Goal: Task Accomplishment & Management: Complete application form

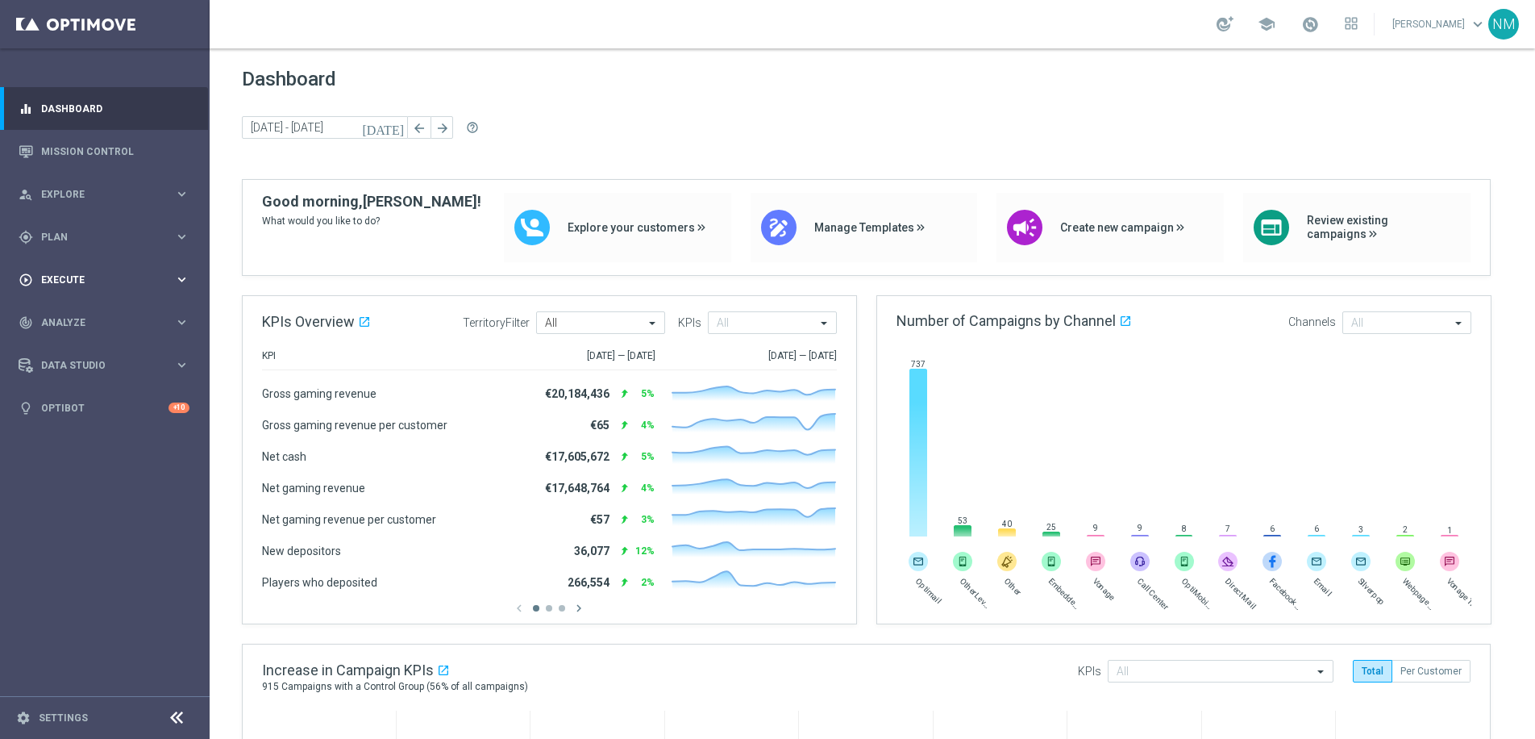
click at [90, 281] on span "Execute" at bounding box center [107, 280] width 133 height 10
click at [94, 239] on span "Plan" at bounding box center [107, 237] width 133 height 10
click at [94, 323] on span "Templates" at bounding box center [100, 319] width 115 height 10
click at [85, 344] on link "Optimail" at bounding box center [109, 342] width 118 height 13
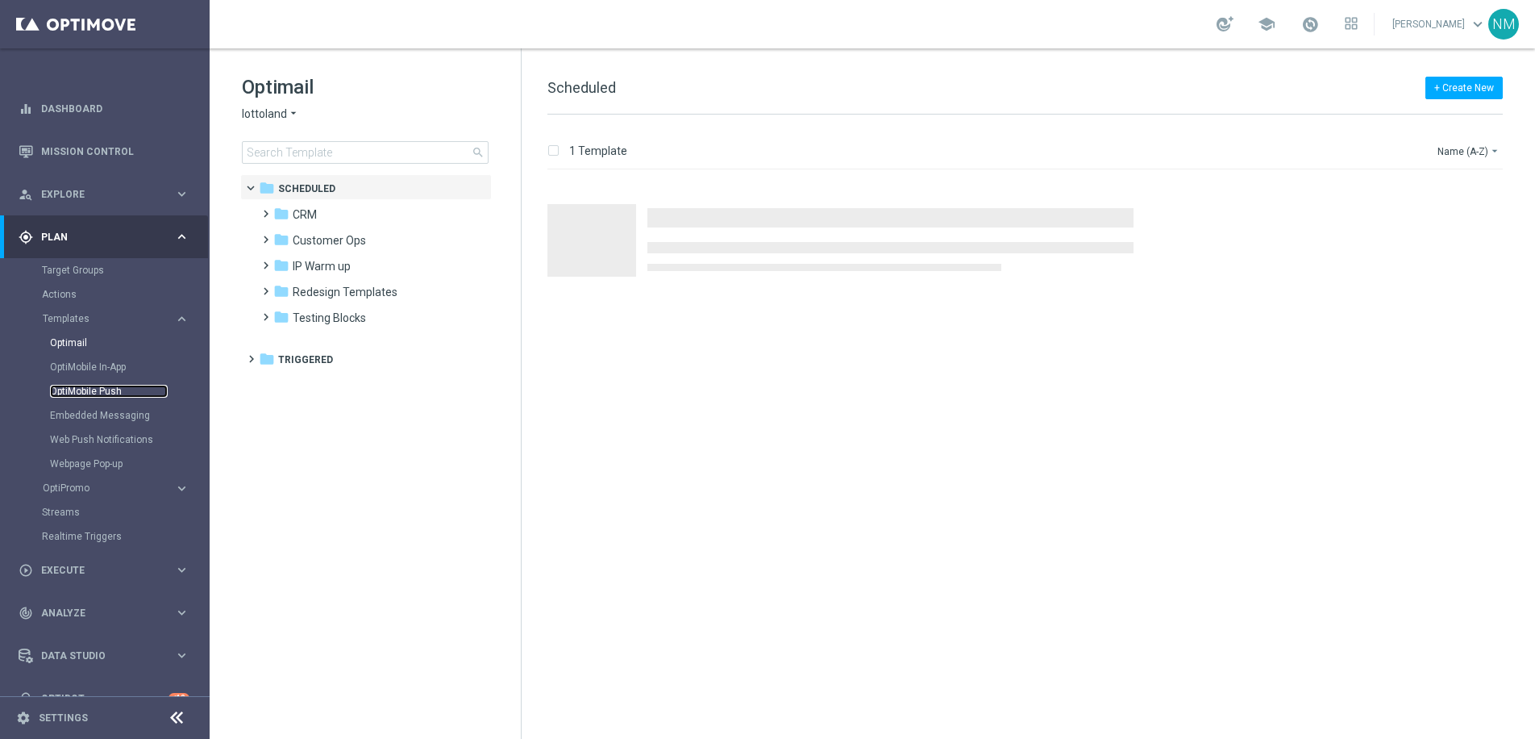
click at [93, 393] on link "OptiMobile Push" at bounding box center [109, 391] width 118 height 13
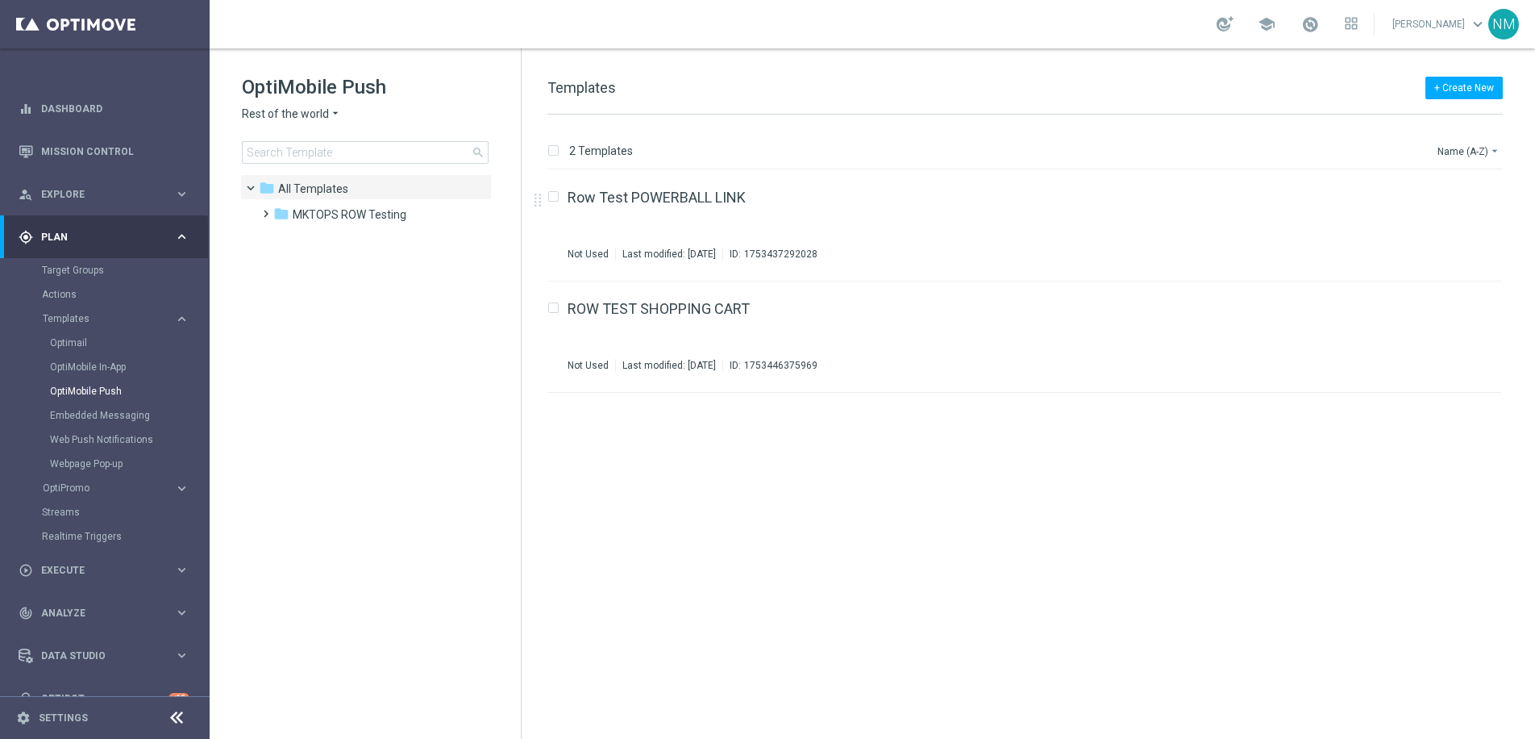
click at [292, 123] on div "OptiMobile Push Rest of the world arrow_drop_down × Rest of the world search" at bounding box center [381, 118] width 279 height 89
click at [295, 121] on span "Rest of the world" at bounding box center [285, 113] width 87 height 15
click at [289, 281] on div "UK" at bounding box center [303, 286] width 121 height 19
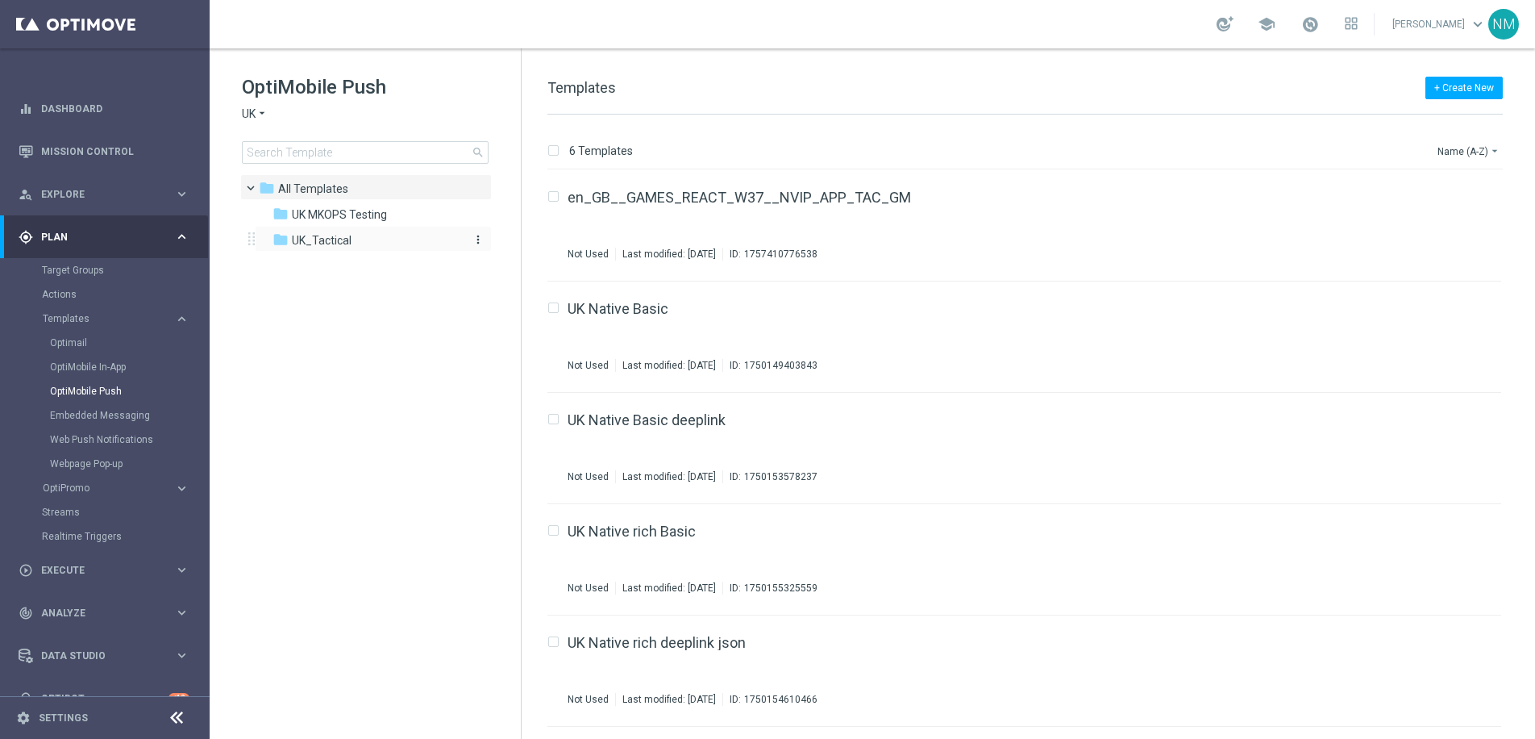
click at [332, 237] on span "UK_Tactical" at bounding box center [322, 240] width 60 height 15
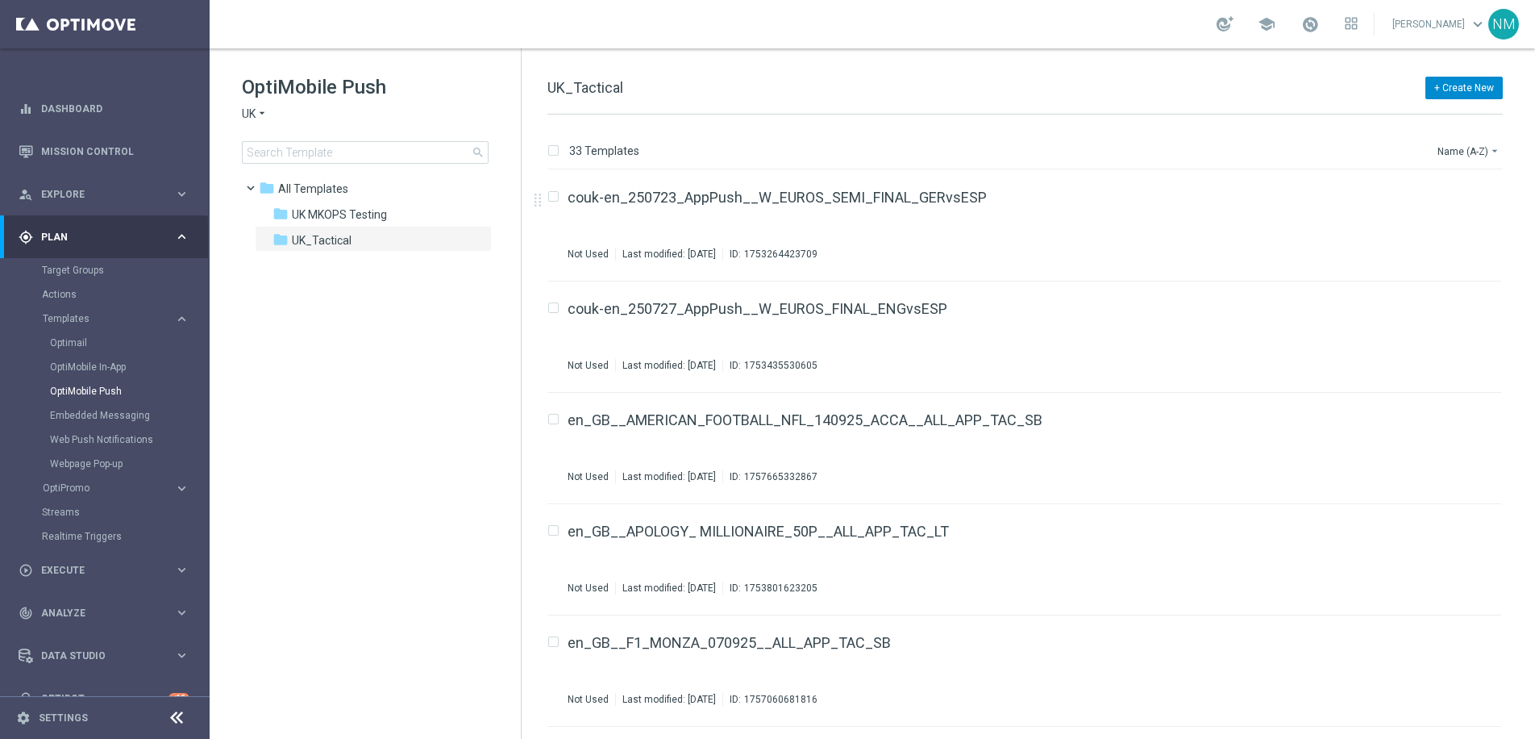
click at [1459, 100] on div "+ Create New UK_Tactical" at bounding box center [1024, 96] width 955 height 36
click at [1459, 94] on button "+ Create New" at bounding box center [1463, 88] width 77 height 23
click at [1411, 123] on div "New Template" at bounding box center [1441, 116] width 109 height 11
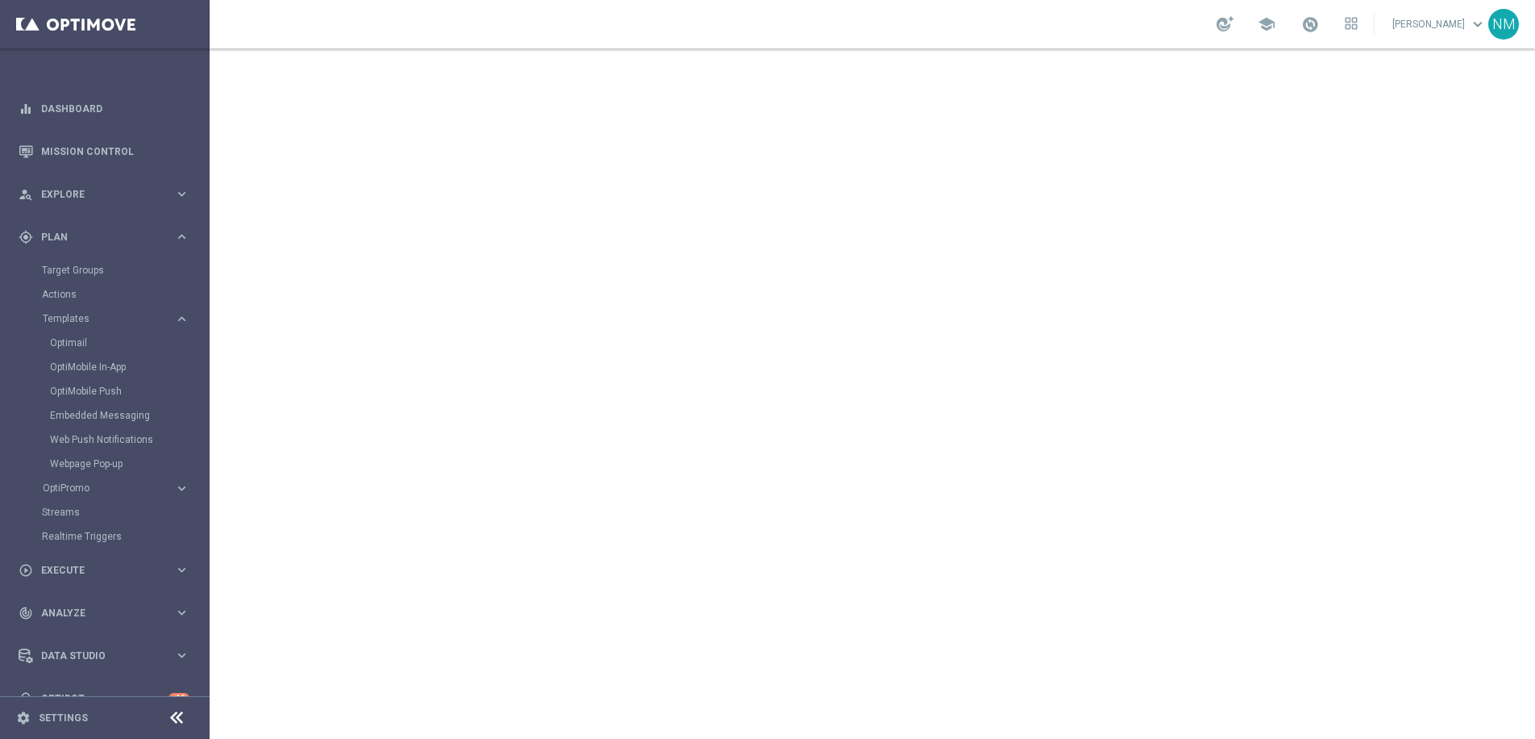
click at [639, 41] on div "school [PERSON_NAME] keyboard_arrow_down NM" at bounding box center [873, 24] width 1326 height 48
click at [69, 568] on span "Execute" at bounding box center [107, 570] width 133 height 10
click at [93, 314] on link "Campaign Builder" at bounding box center [105, 312] width 126 height 13
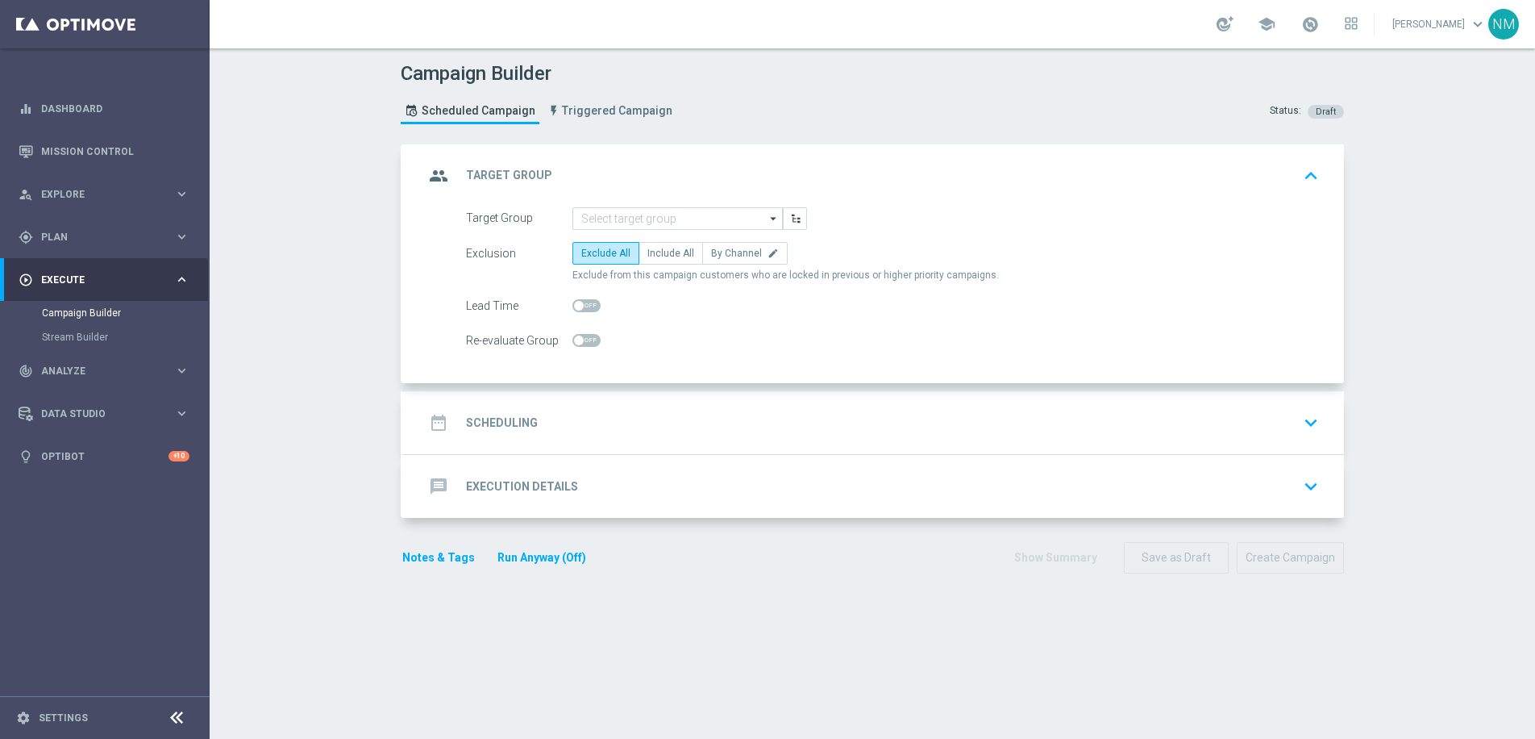
click at [699, 240] on form "Target Group arrow_drop_down Drag here to set row groups Drag here to set colum…" at bounding box center [892, 279] width 853 height 145
click at [699, 223] on input at bounding box center [677, 218] width 210 height 23
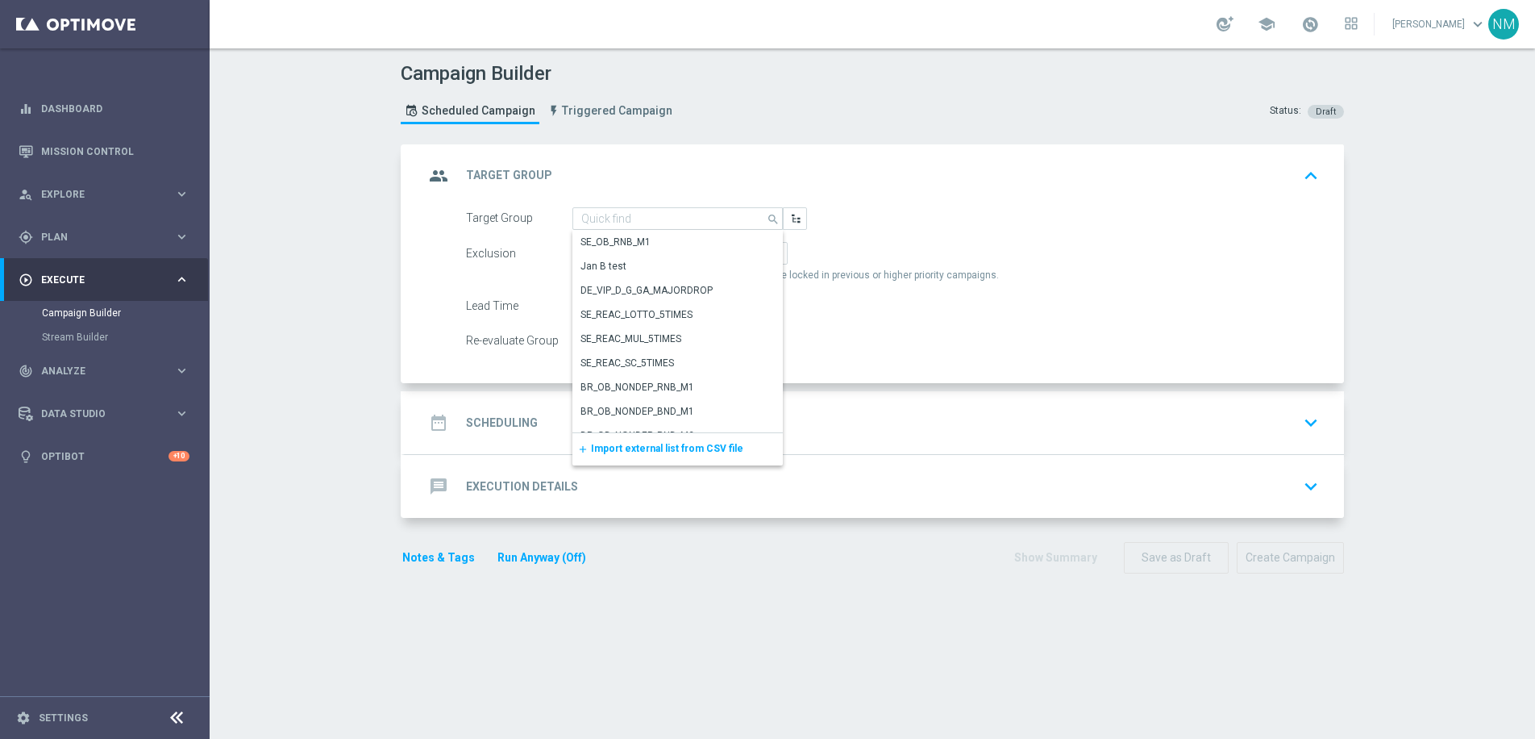
click at [606, 443] on span "Import external list from CSV file" at bounding box center [667, 448] width 152 height 11
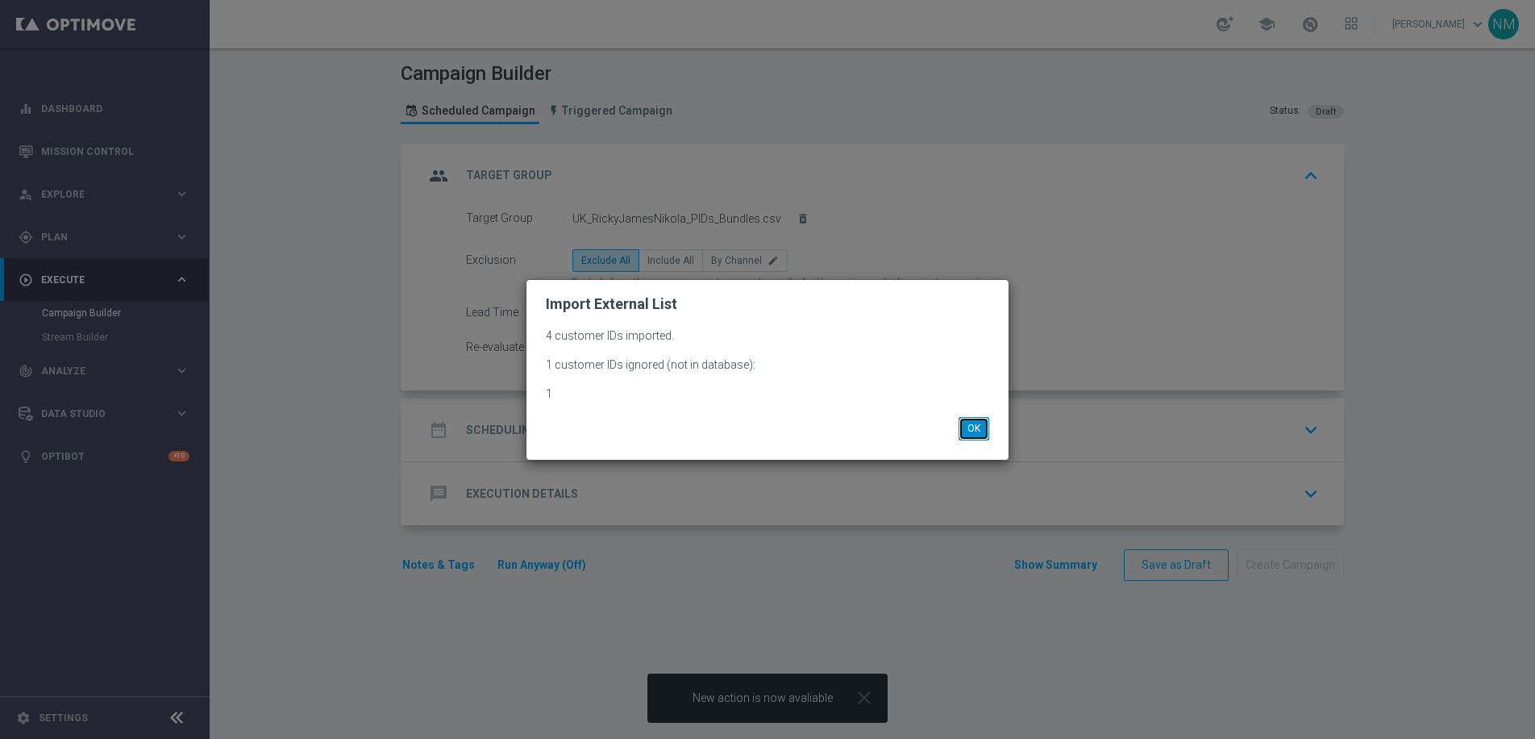
click at [972, 431] on button "OK" at bounding box center [974, 428] width 31 height 23
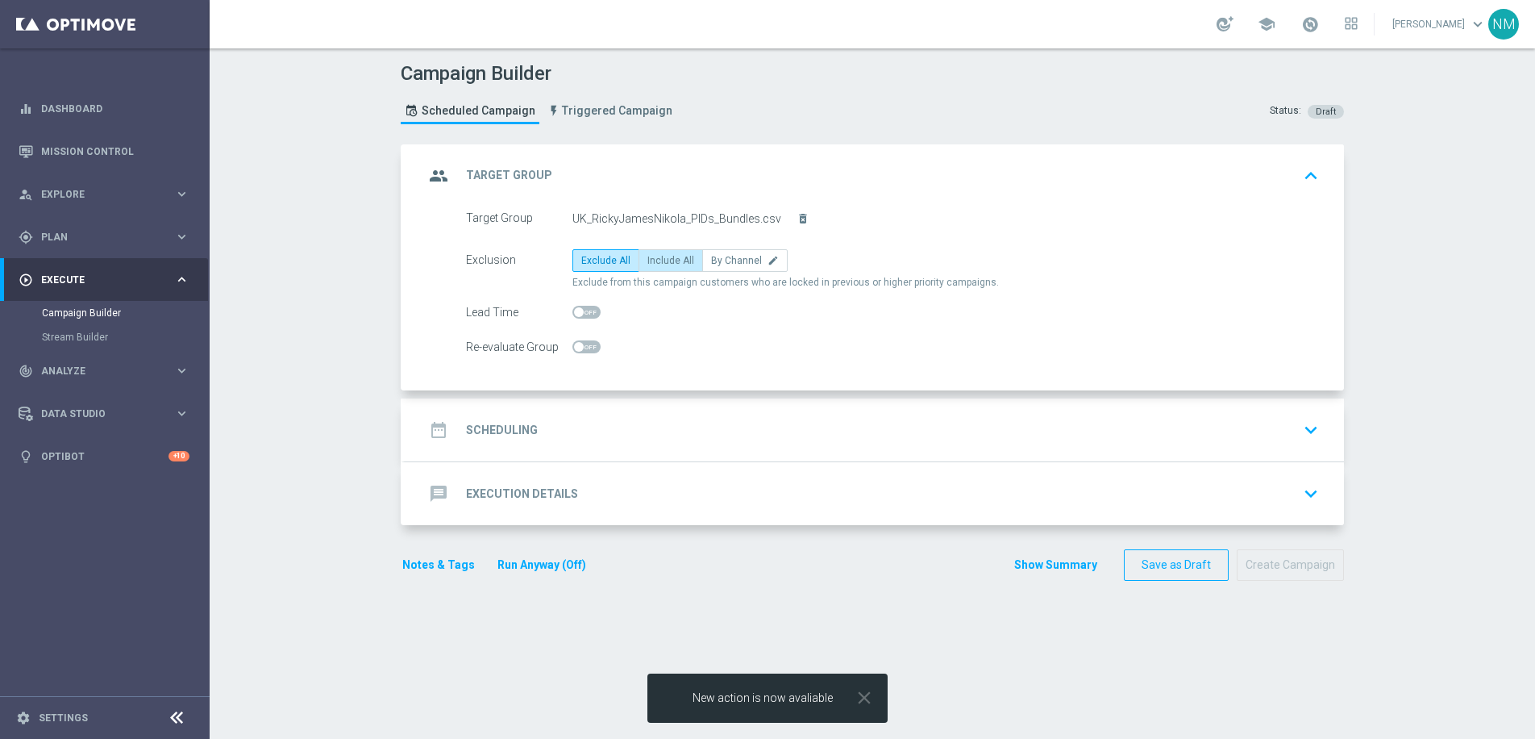
click at [660, 263] on span "Include All" at bounding box center [670, 260] width 47 height 11
click at [658, 263] on input "Include All" at bounding box center [652, 263] width 10 height 10
radio input "true"
click at [571, 410] on div "date_range Scheduling keyboard_arrow_down" at bounding box center [874, 429] width 939 height 63
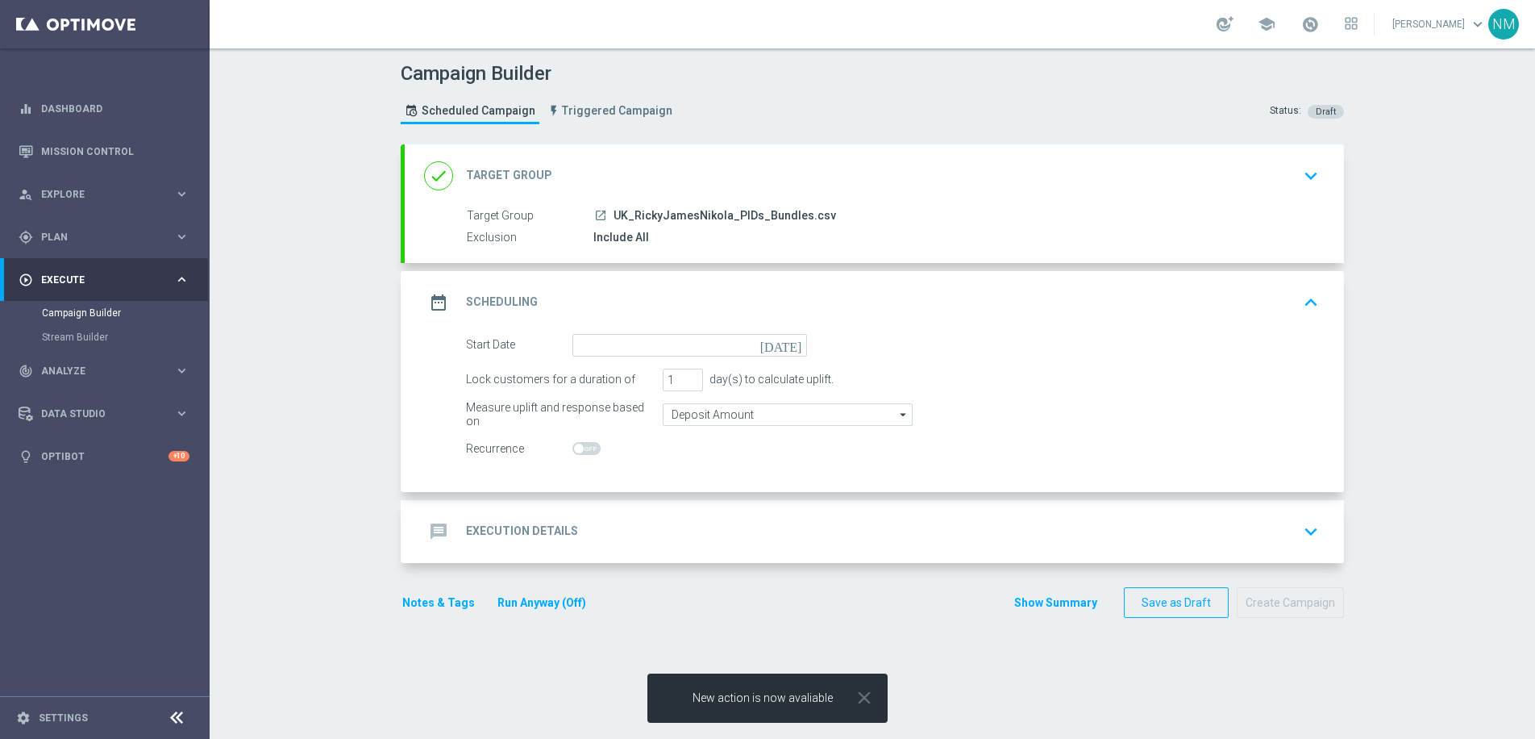
click at [589, 359] on form "Start Date [DATE] Lock customers for a duration of 1 day(s) to calculate uplift…" at bounding box center [892, 397] width 853 height 127
click at [591, 348] on input at bounding box center [689, 345] width 235 height 23
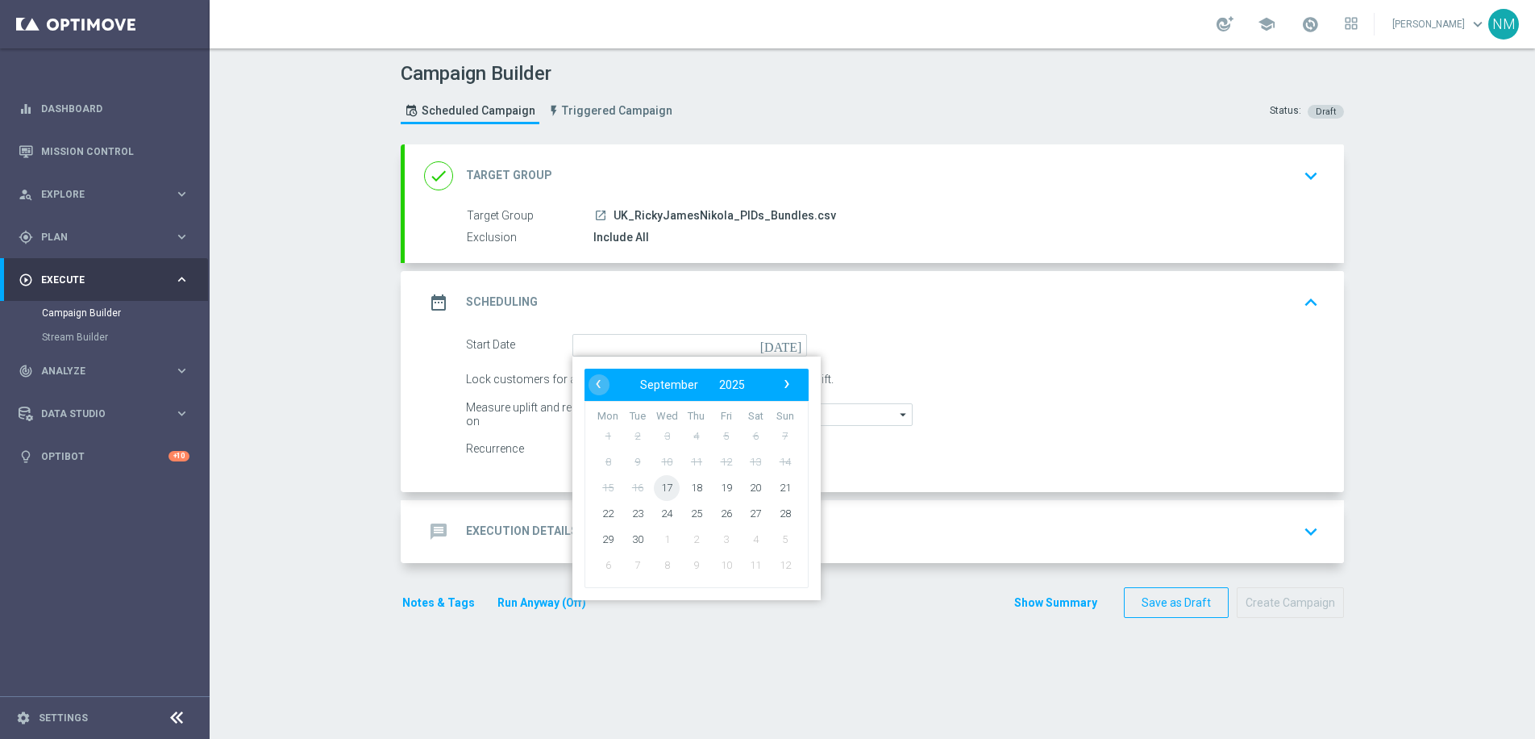
click at [665, 485] on span "17" at bounding box center [667, 487] width 26 height 26
type input "[DATE]"
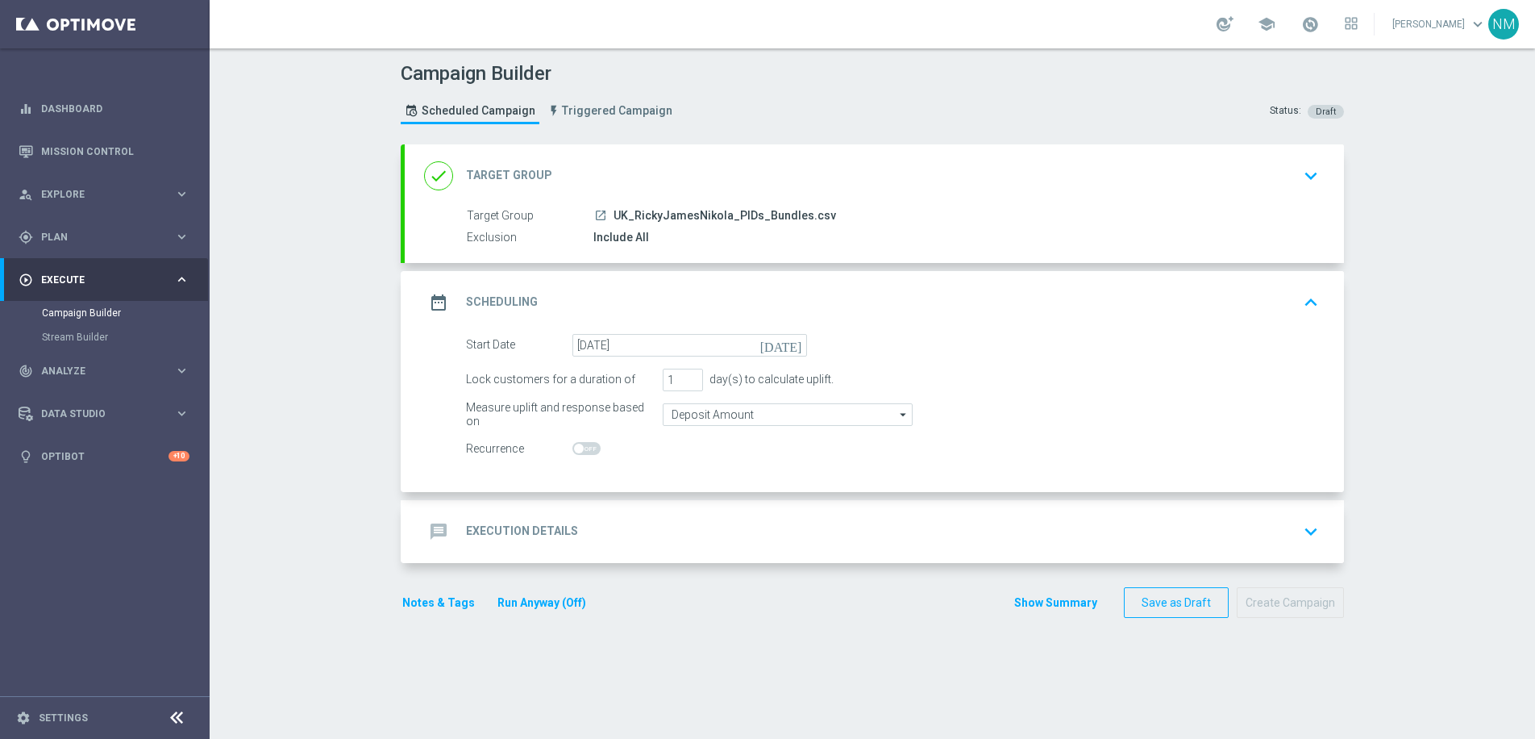
click at [650, 512] on div "message Execution Details keyboard_arrow_down" at bounding box center [874, 531] width 939 height 63
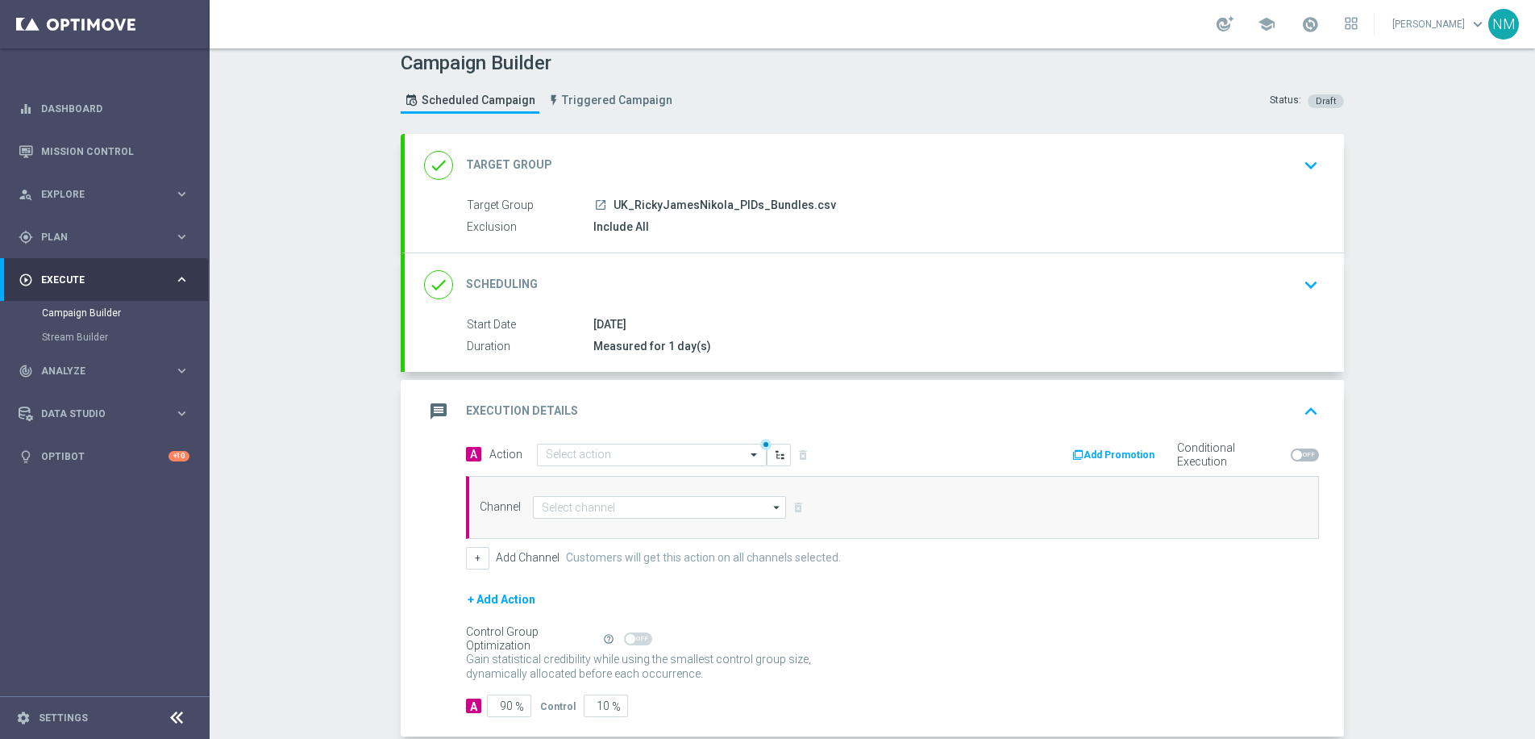
scroll to position [23, 0]
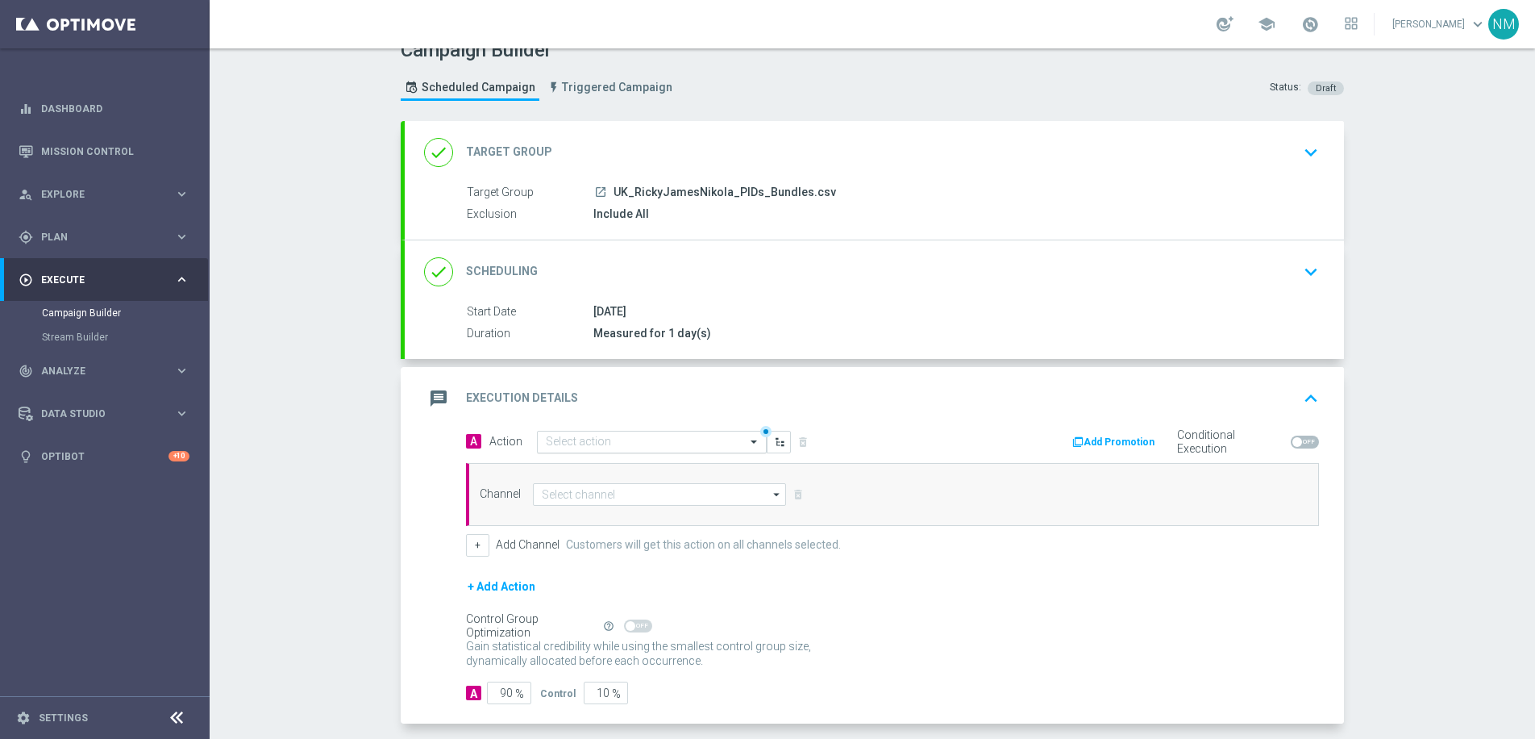
click at [572, 443] on input "text" at bounding box center [636, 442] width 180 height 14
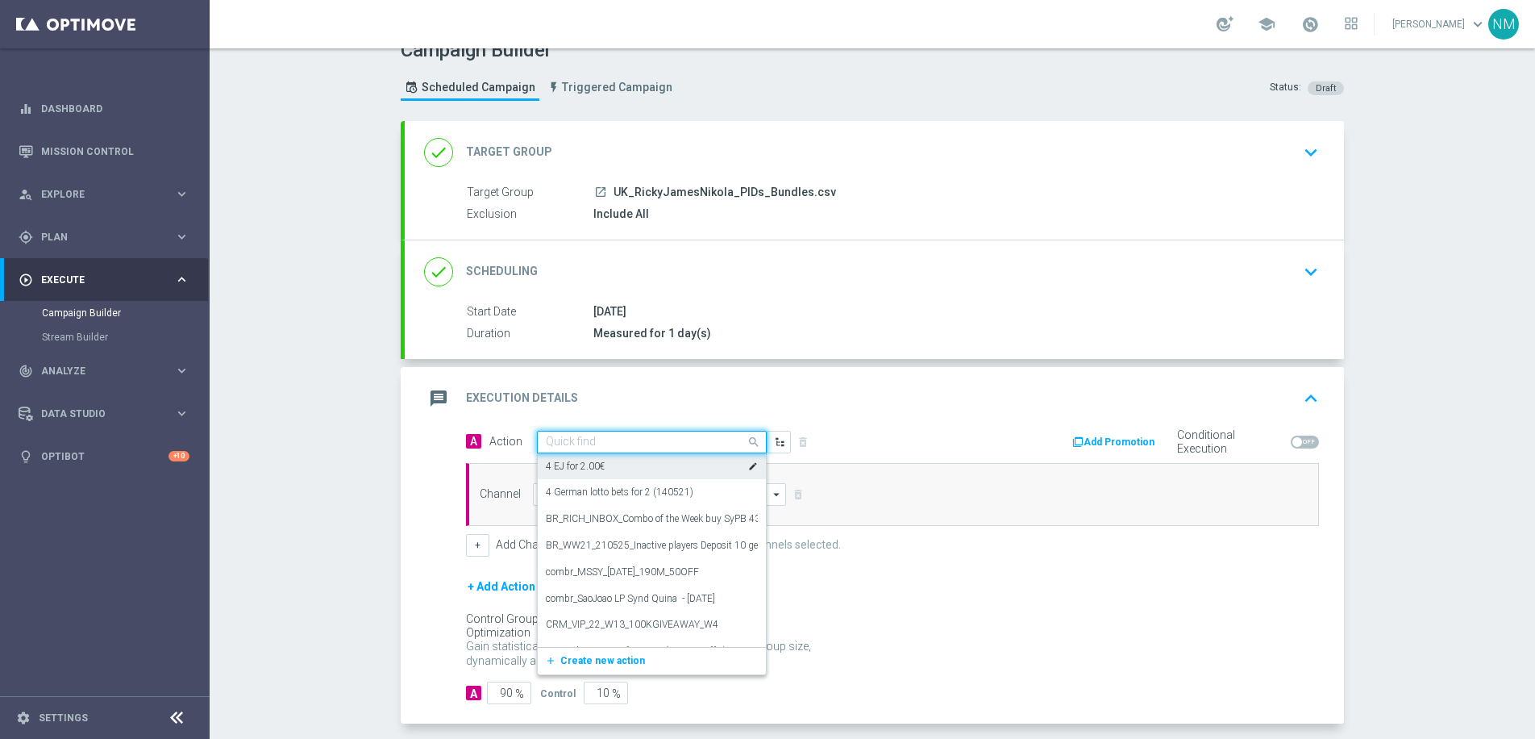
paste input "en_GB__GAMES_REACT_W38_2025_NVIP_APP_TAC_GM"
type input "en_GB__GAMES_REACT_W38_2025_NVIP_APP_TAC_GM"
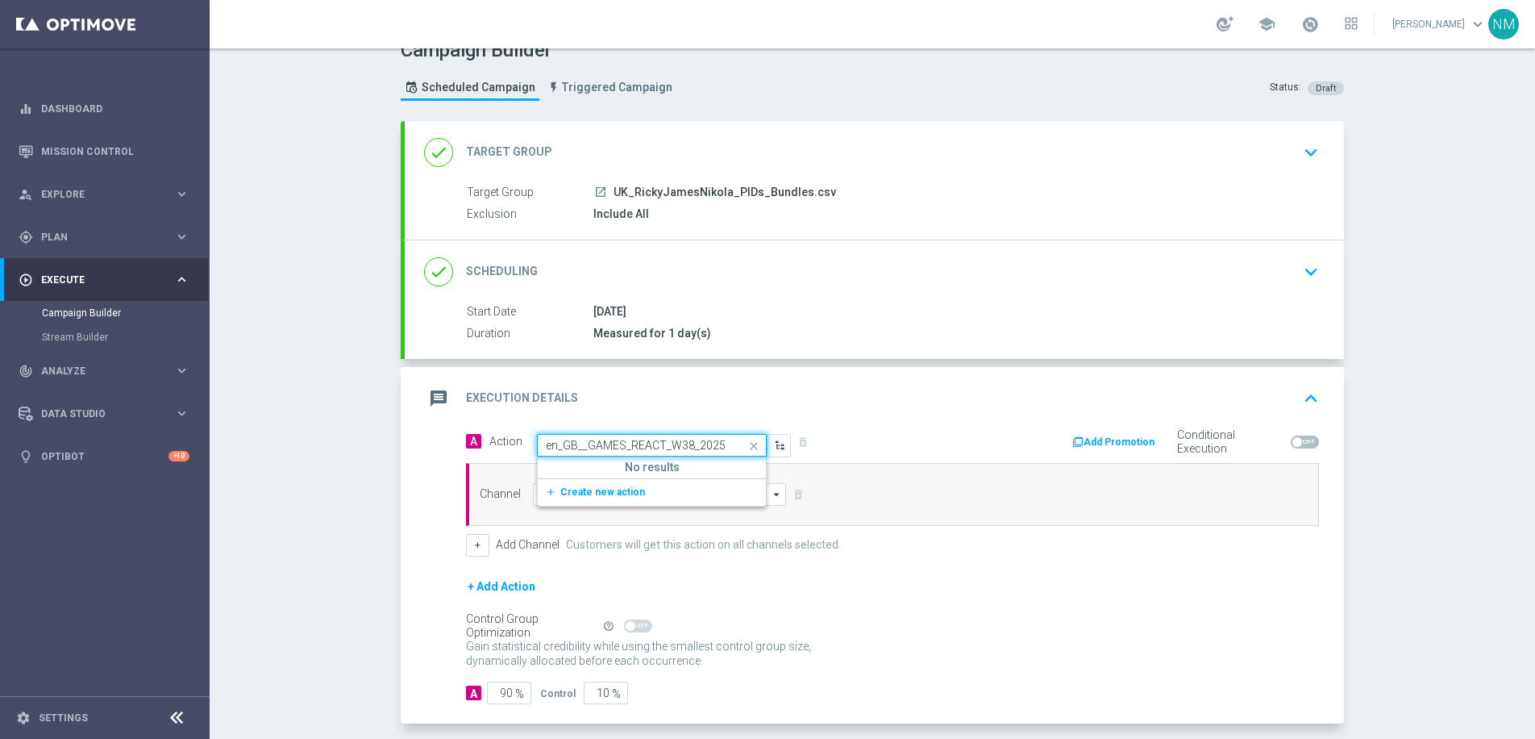
scroll to position [0, 99]
click at [617, 483] on button "add_new Create new action" at bounding box center [649, 492] width 223 height 19
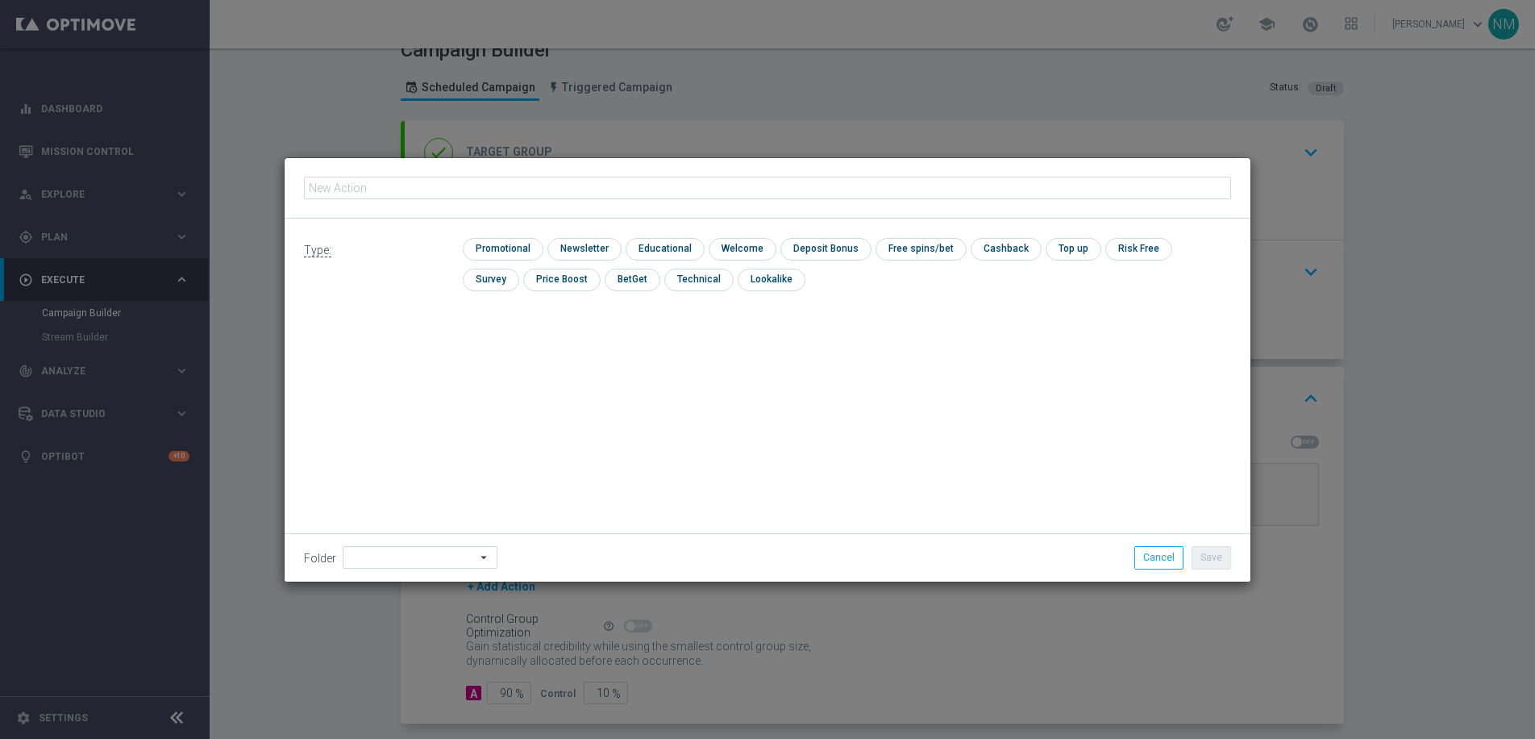
type input "en_GB__GAMES_REACT_W38_2025_NVIP_APP_TAC_GM"
click at [502, 252] on input "checkbox" at bounding box center [501, 249] width 77 height 22
checkbox input "true"
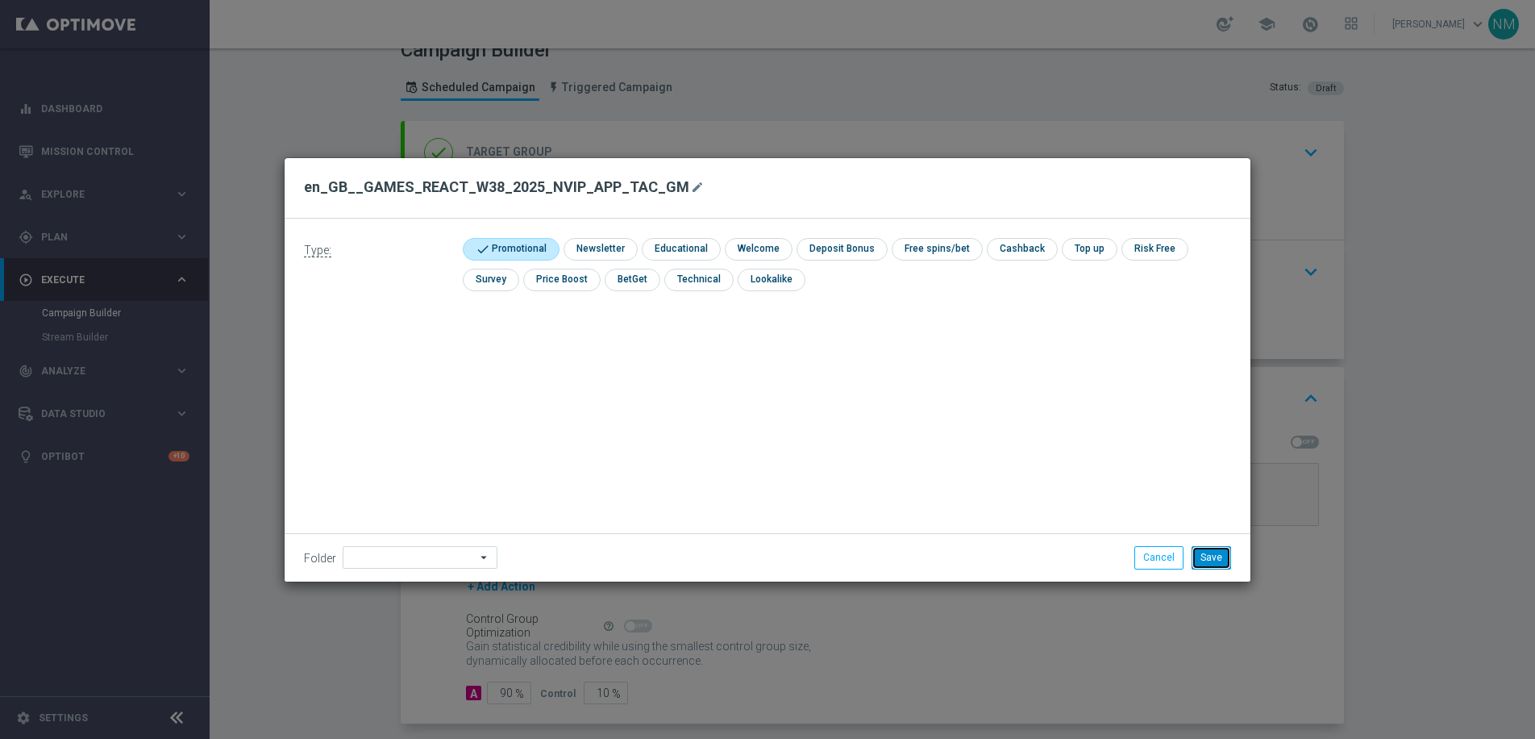
click at [1212, 565] on button "Save" at bounding box center [1212, 557] width 40 height 23
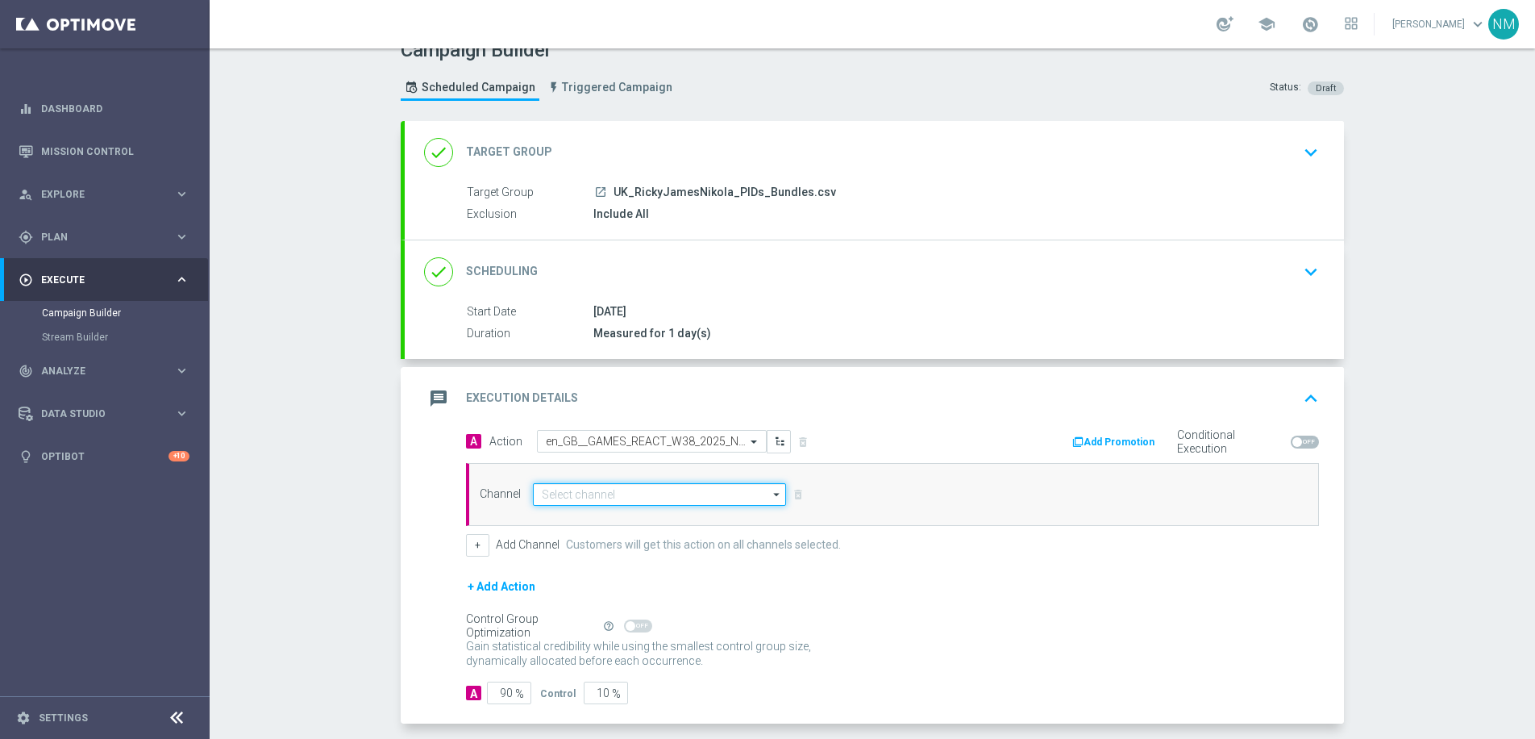
click at [602, 489] on input at bounding box center [659, 494] width 253 height 23
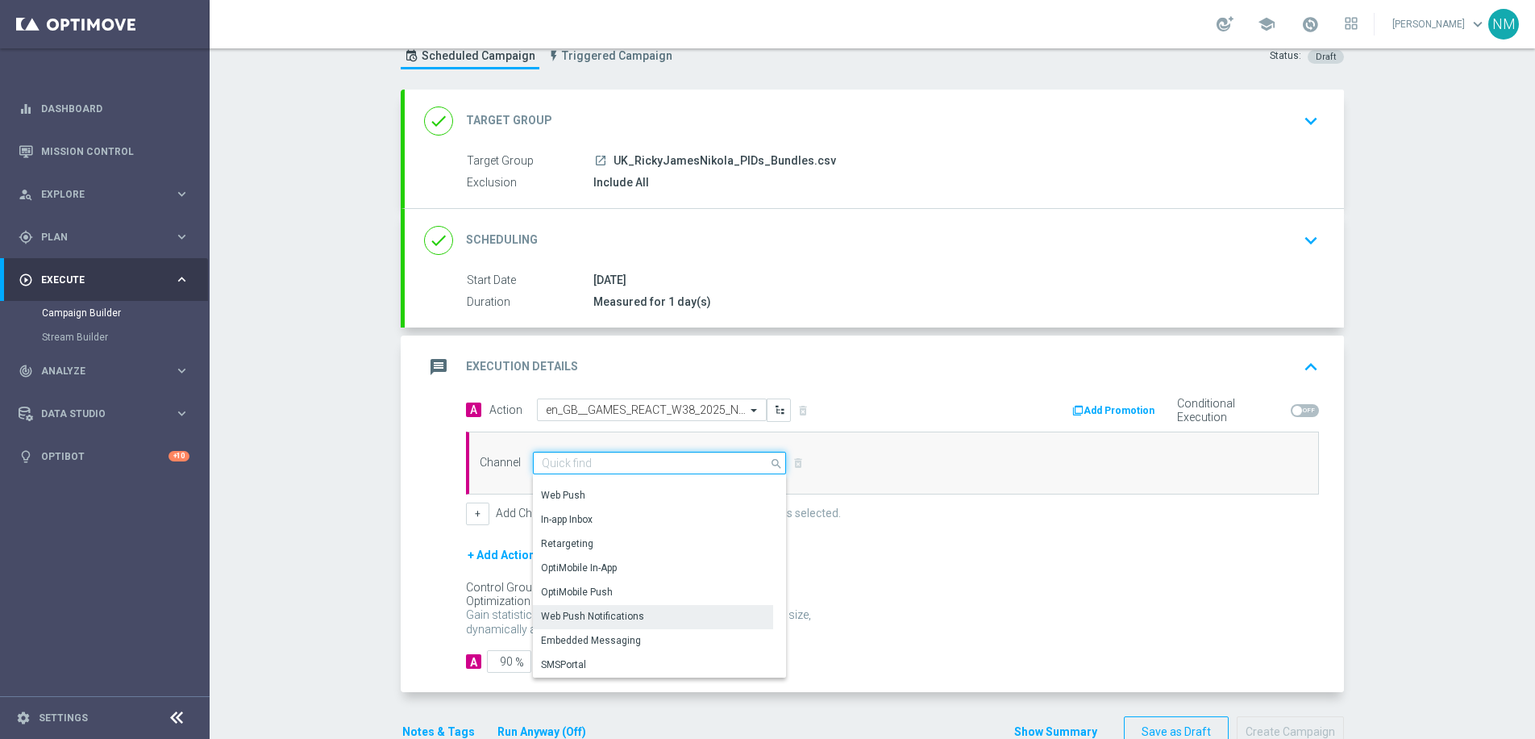
scroll to position [96, 0]
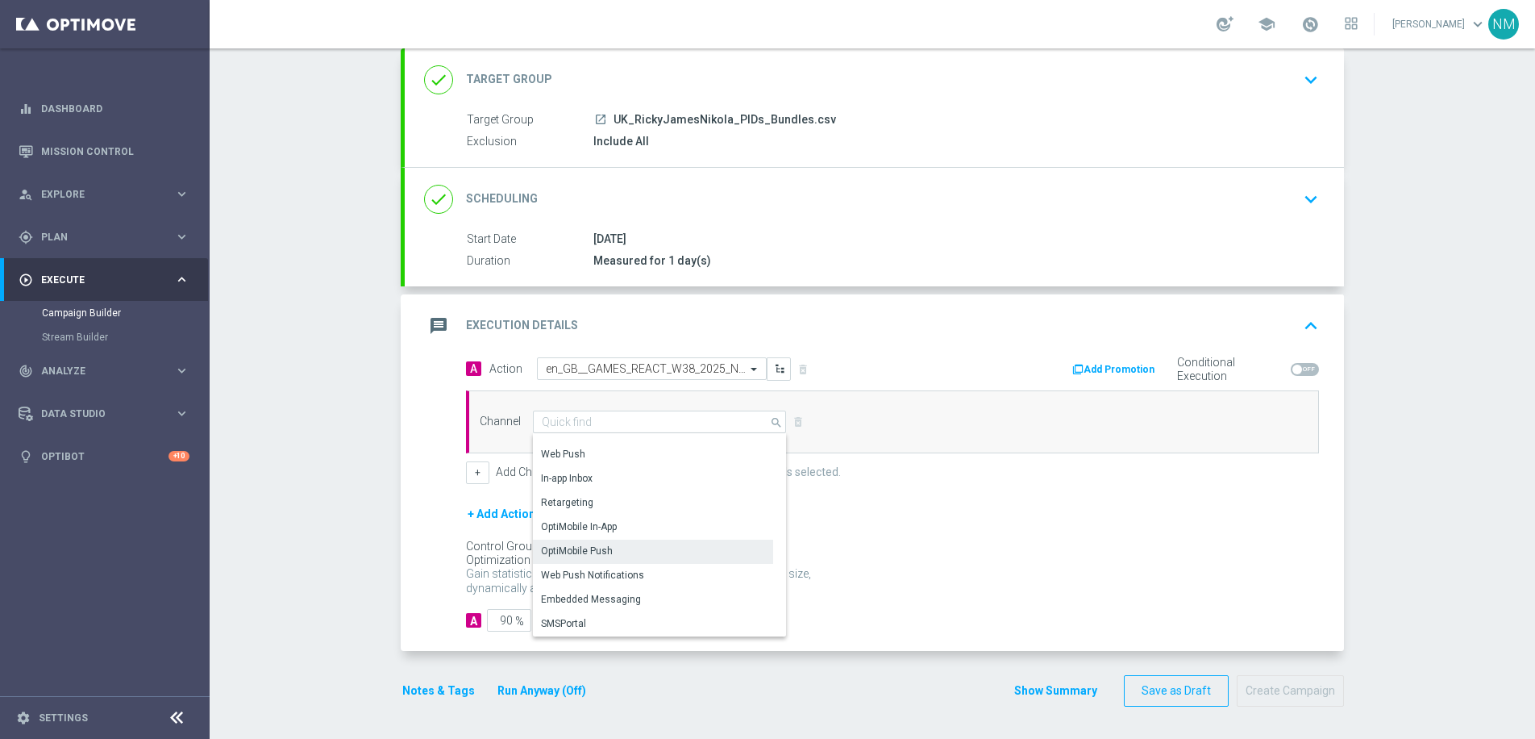
click at [648, 547] on div "OptiMobile Push" at bounding box center [653, 550] width 240 height 23
type input "OptiMobile Push"
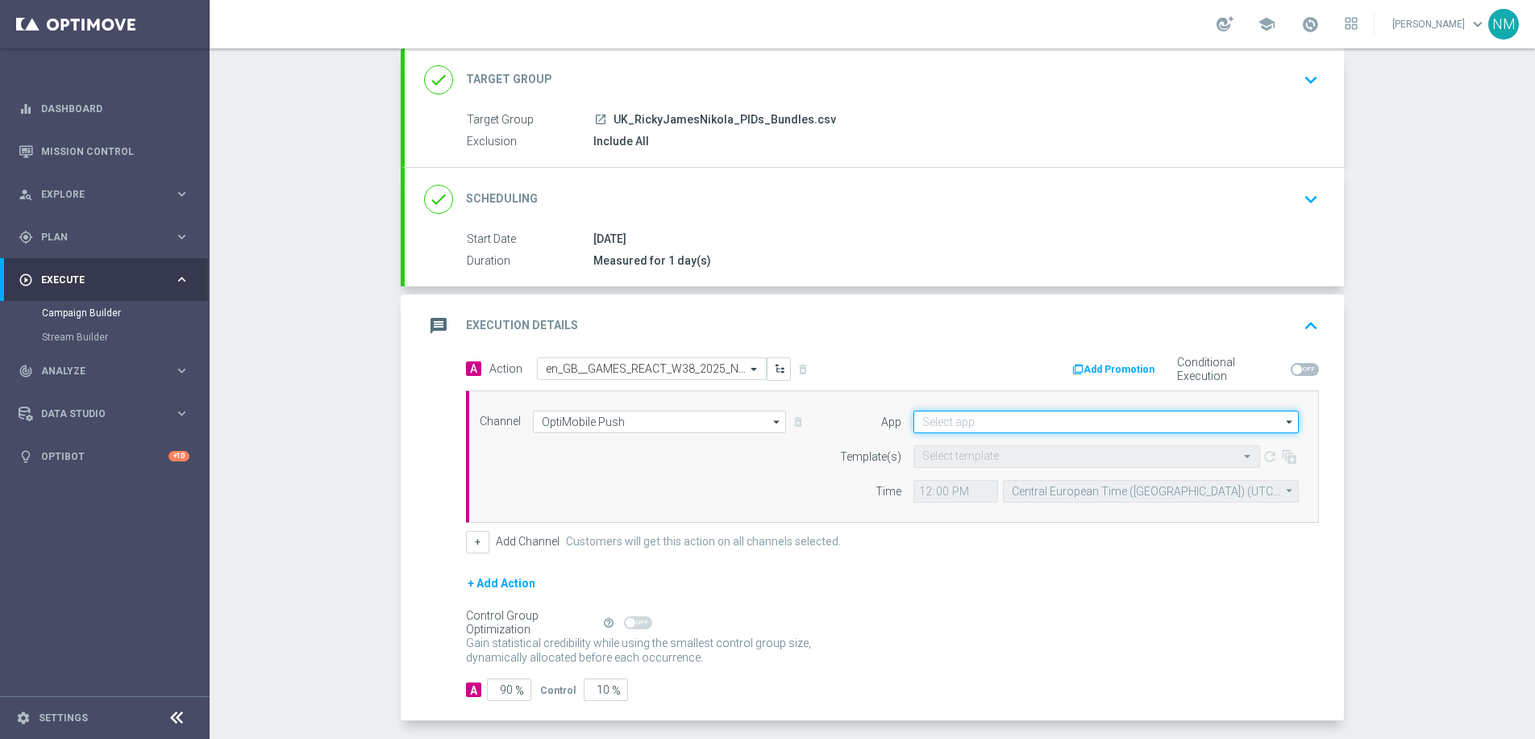
click at [978, 428] on input at bounding box center [1106, 421] width 385 height 23
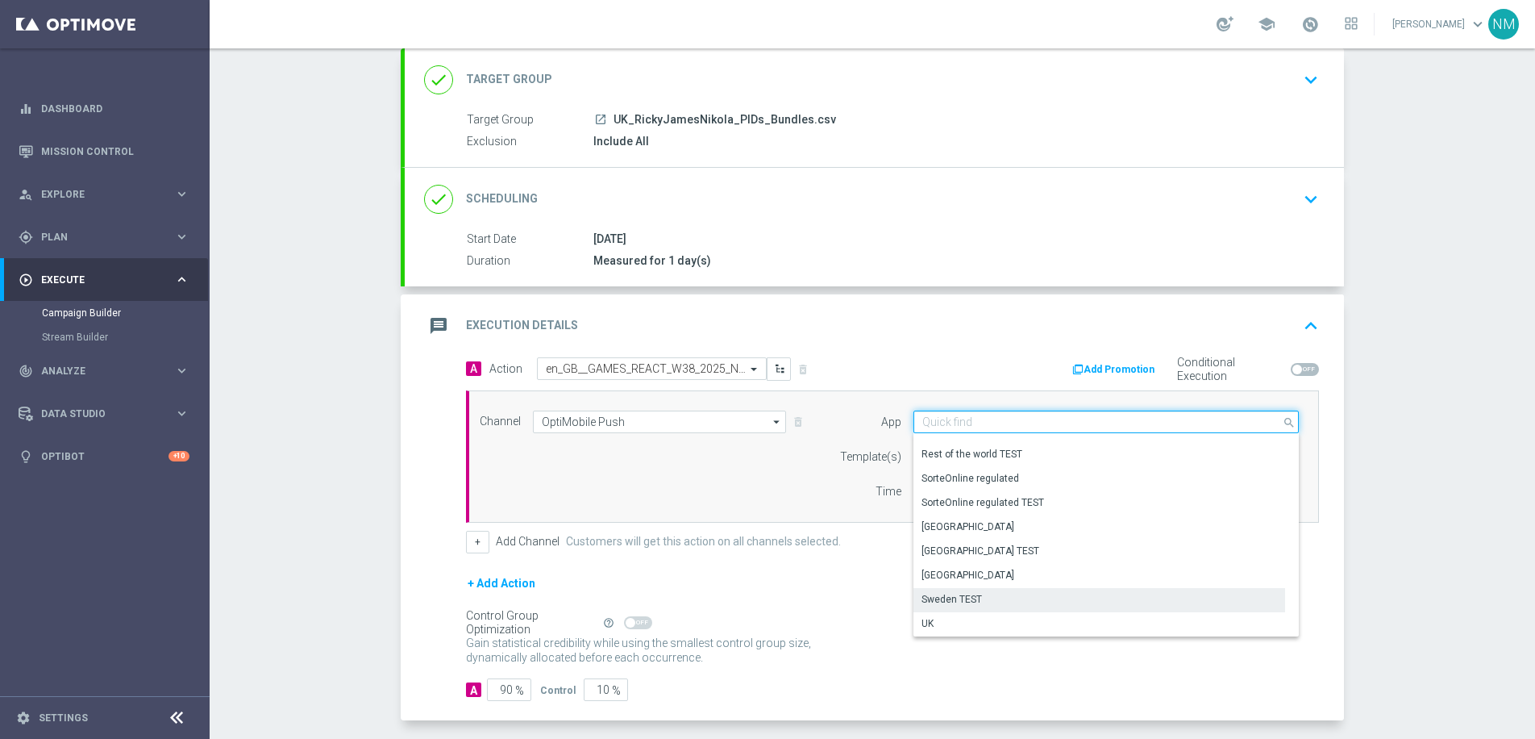
scroll to position [668, 0]
click at [949, 601] on div "UK" at bounding box center [1100, 599] width 372 height 23
type input "UK"
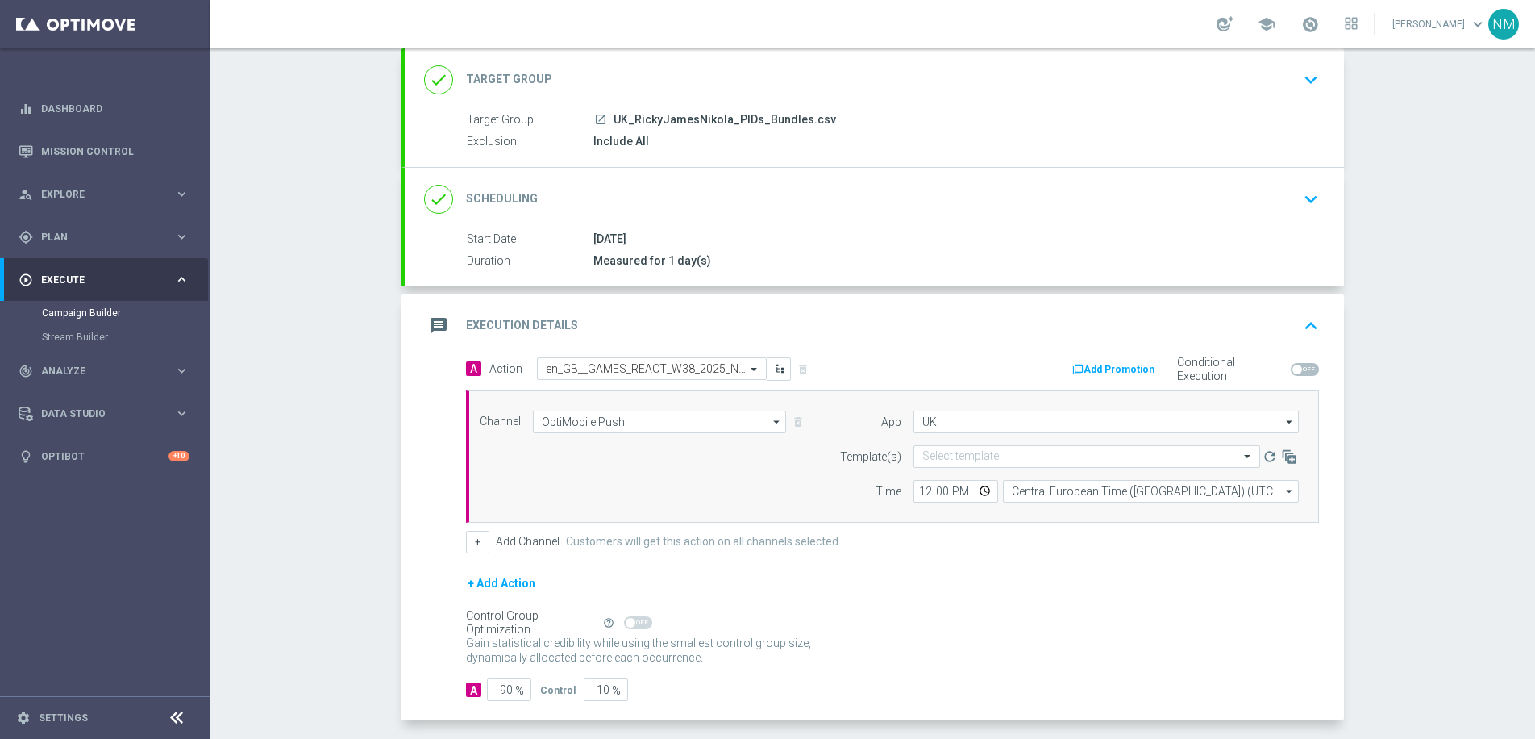
click at [850, 456] on label "Template(s)" at bounding box center [870, 457] width 61 height 14
click at [955, 447] on div "Select template" at bounding box center [1087, 456] width 347 height 23
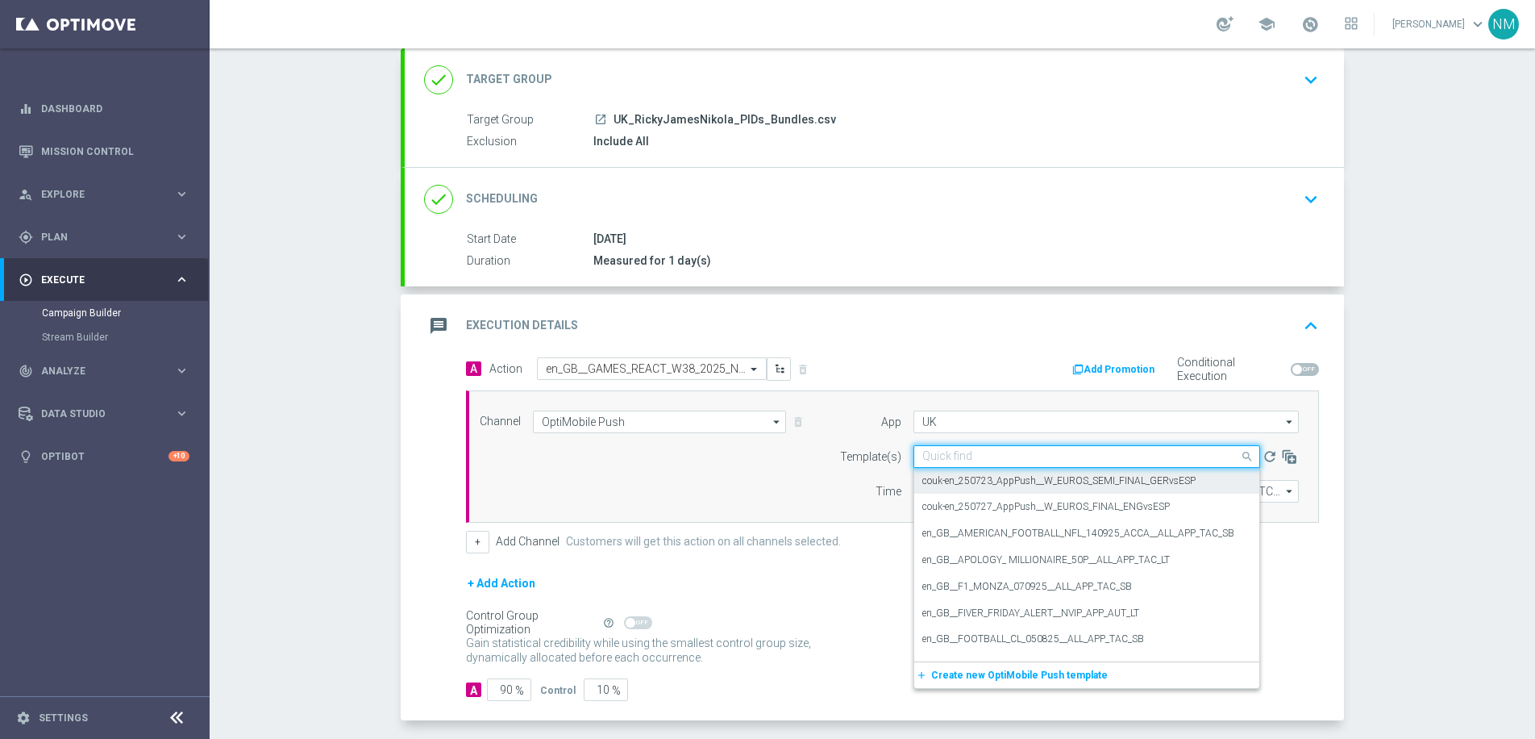
paste input "en_GB__GAMES_REACT_W38_2025_NVIP_APP_TAC_GM"
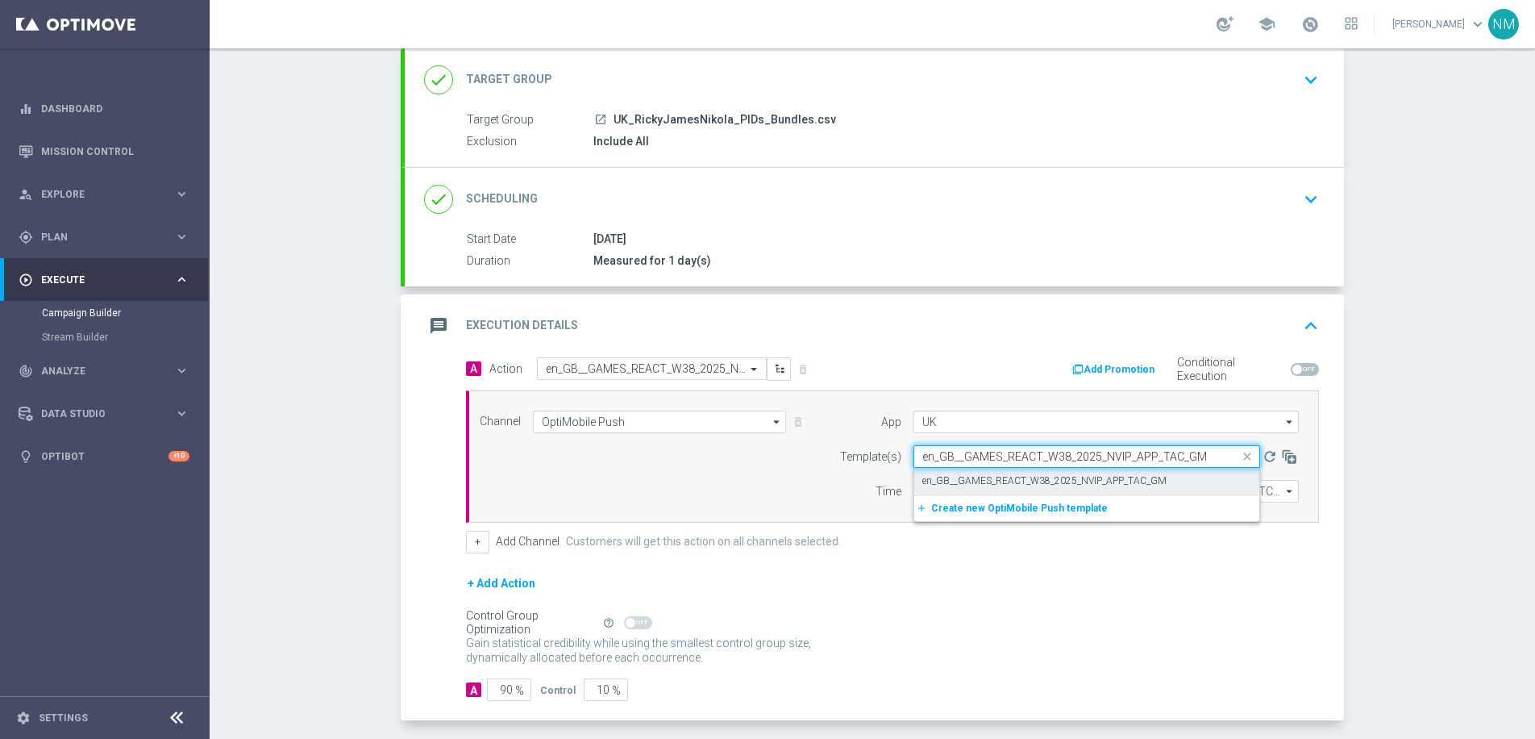
click at [974, 484] on label "en_GB__GAMES_REACT_W38_2025_NVIP_APP_TAC_GM" at bounding box center [1044, 481] width 244 height 14
type input "en_GB__GAMES_REACT_W38_2025_NVIP_APP_TAC_GM"
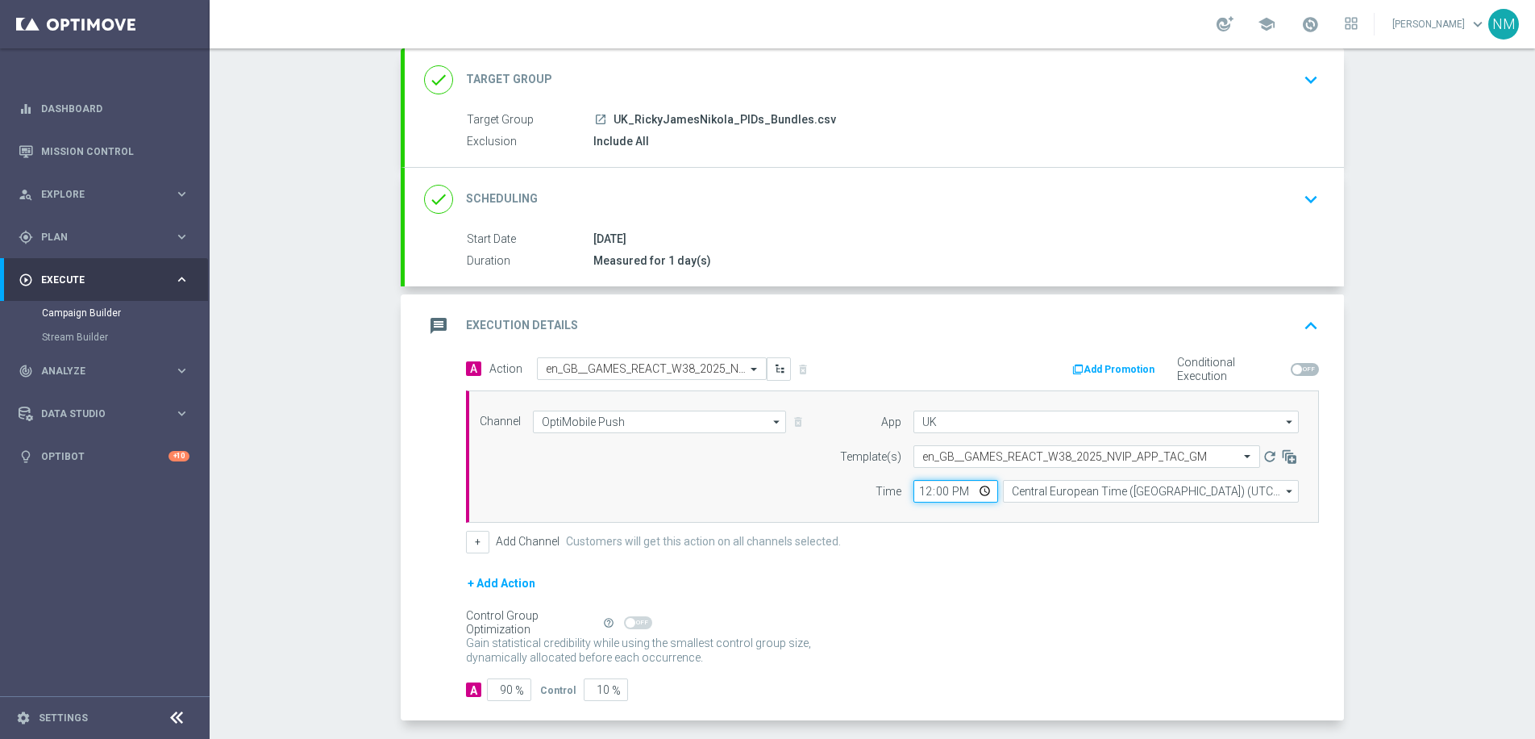
click at [971, 494] on input "12:00" at bounding box center [956, 491] width 85 height 23
type input "11:53"
click at [1098, 533] on div "+ Add Channel Customers will get this action on all channels selected." at bounding box center [892, 542] width 853 height 23
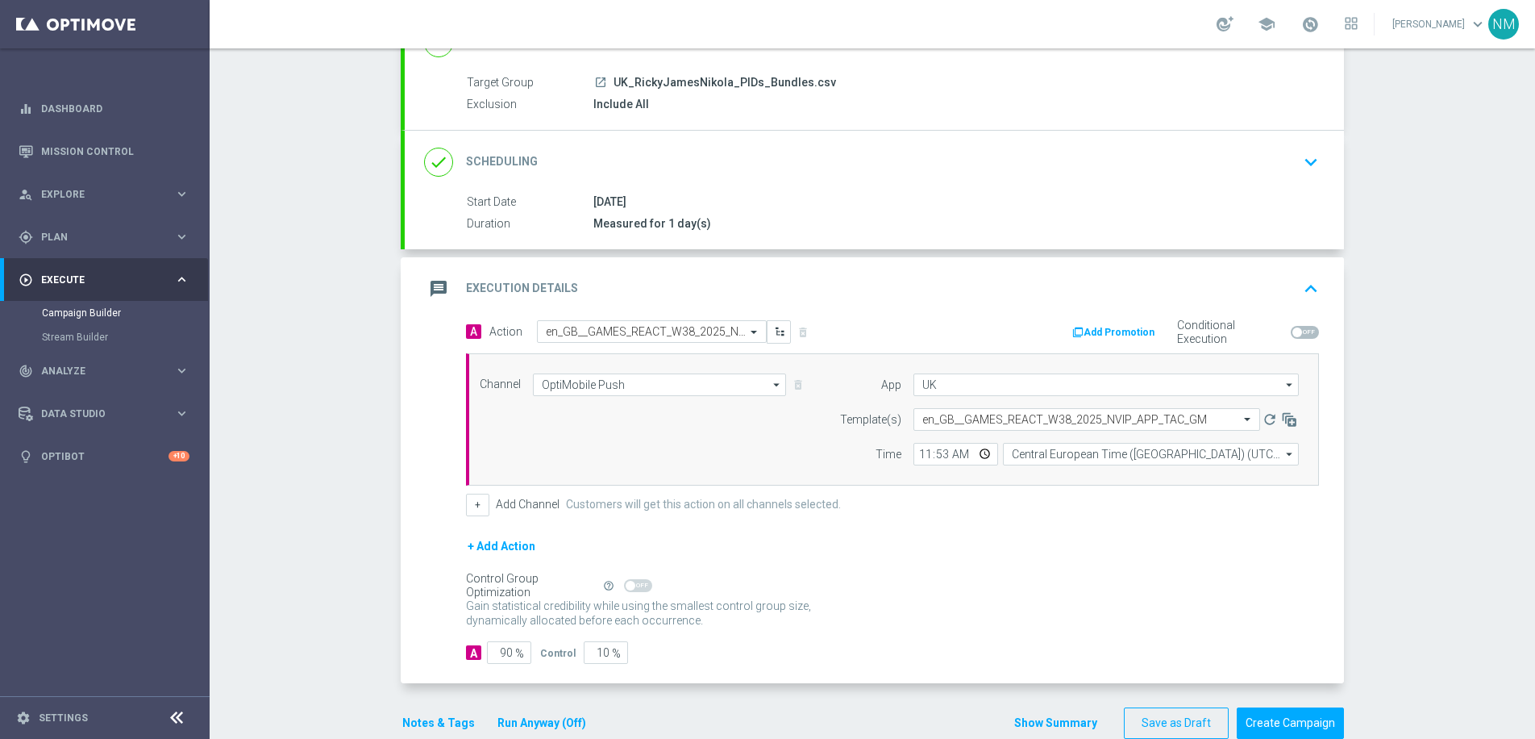
scroll to position [165, 0]
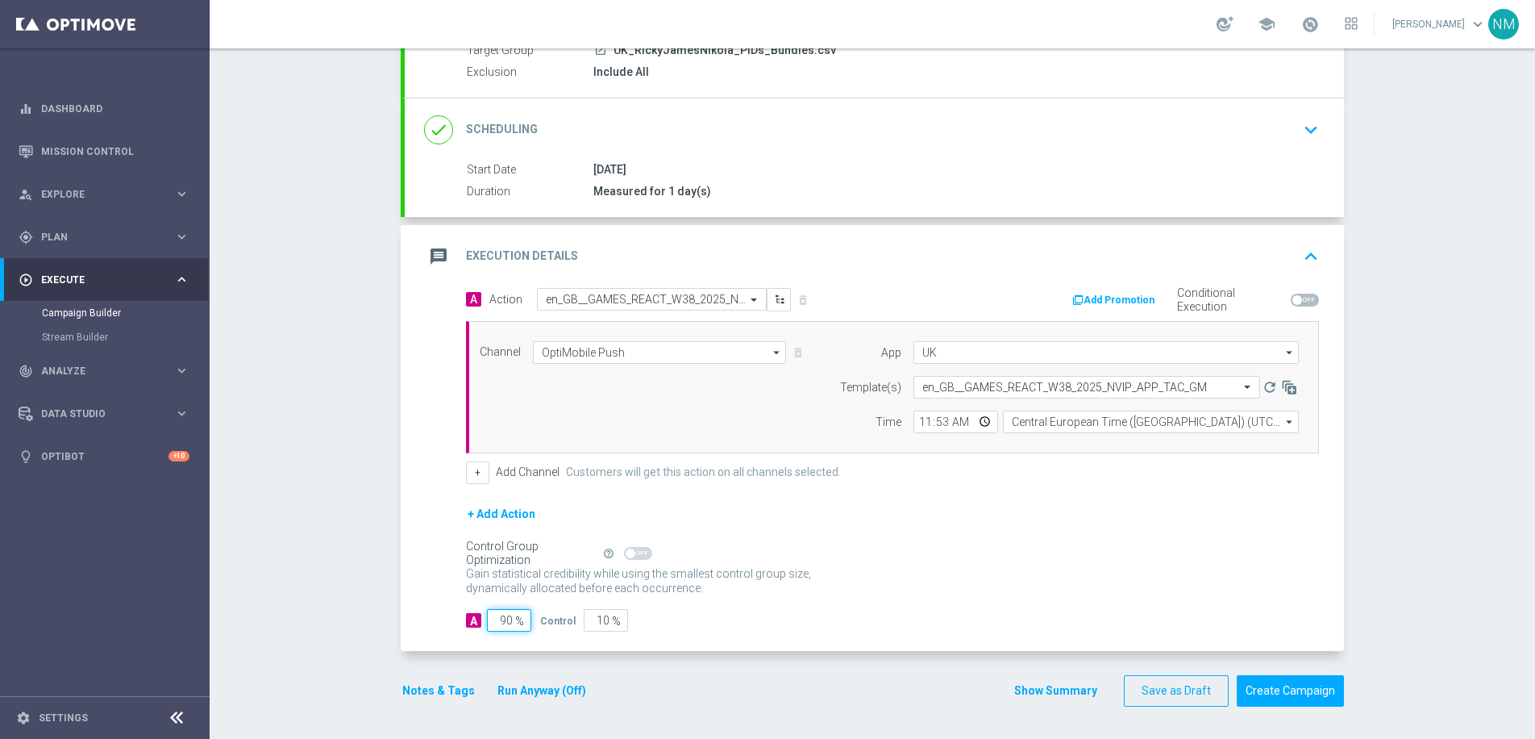
click at [500, 621] on input "90" at bounding box center [509, 620] width 44 height 23
type input "0"
type input "100"
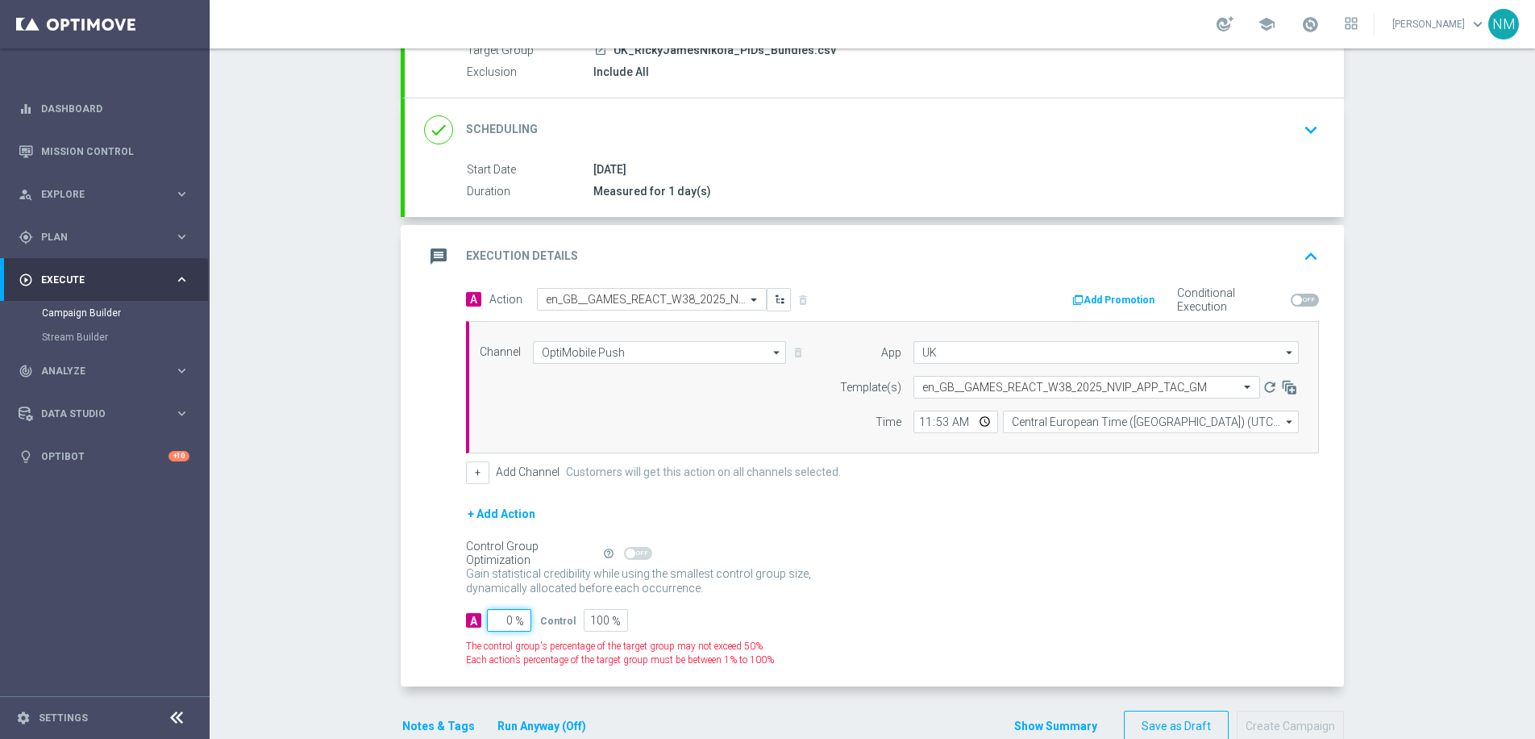
type input "10"
type input "90"
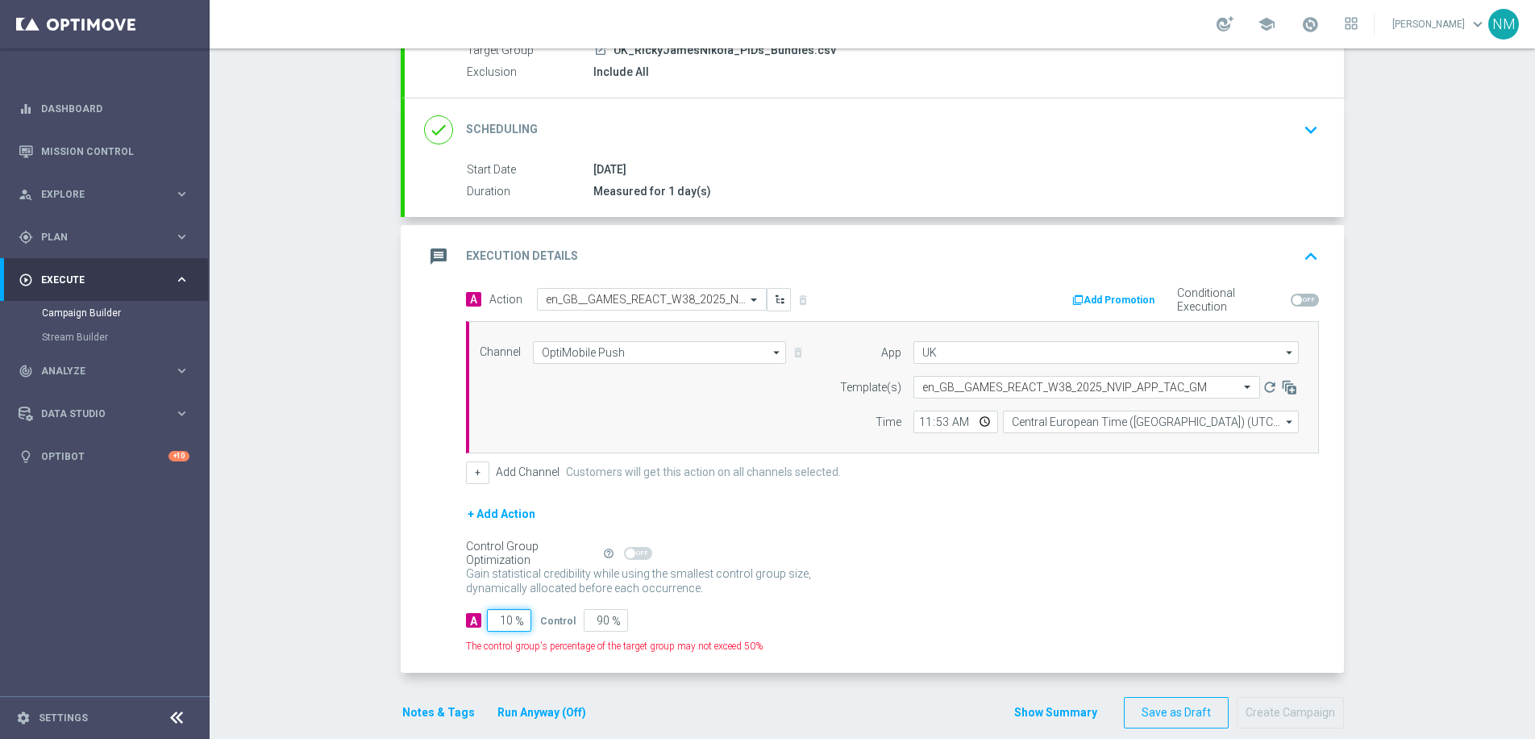
type input "100"
type input "0"
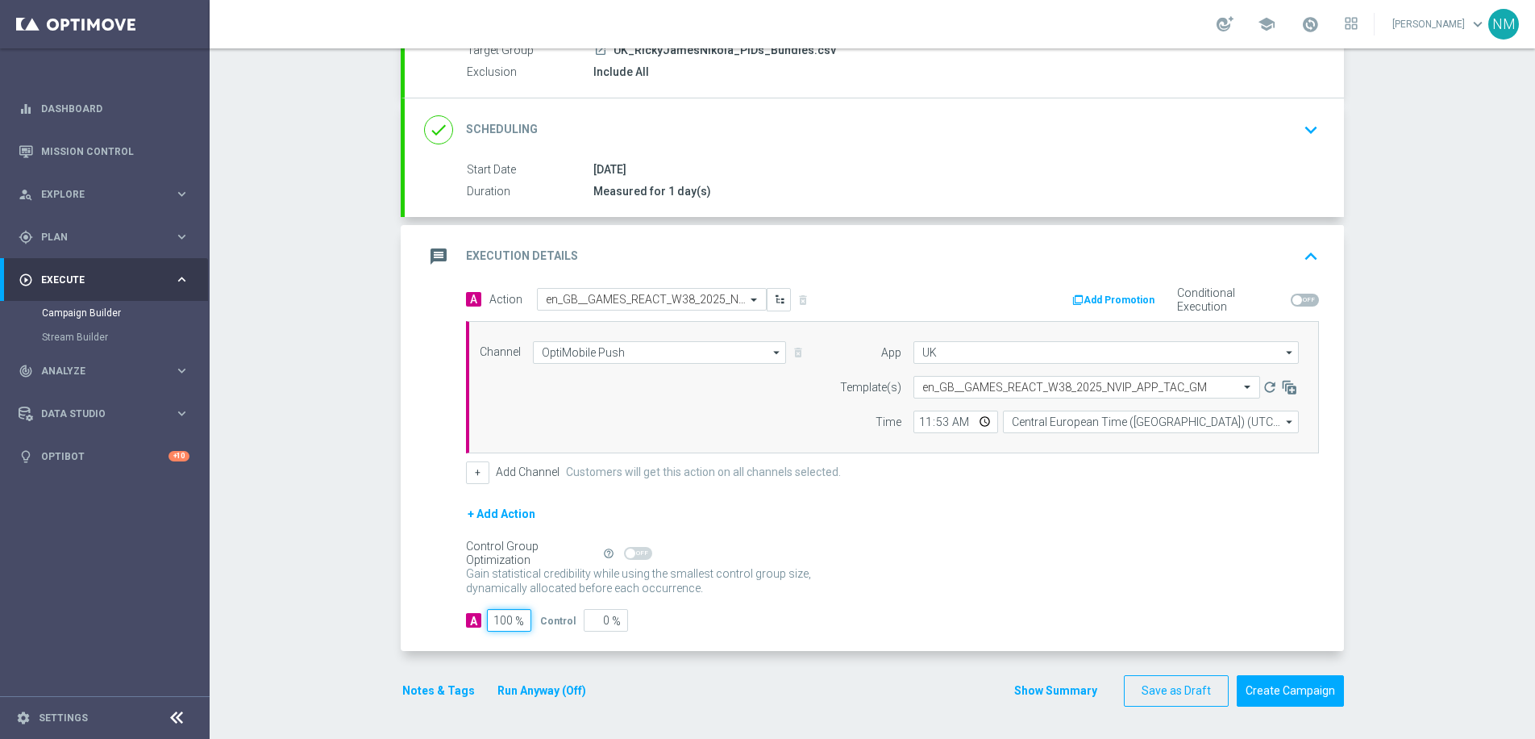
type input "100"
click at [873, 585] on div "Gain statistical credibility while using the smallest control group size, dynam…" at bounding box center [892, 581] width 853 height 39
click at [1255, 701] on button "Create Campaign" at bounding box center [1290, 690] width 107 height 31
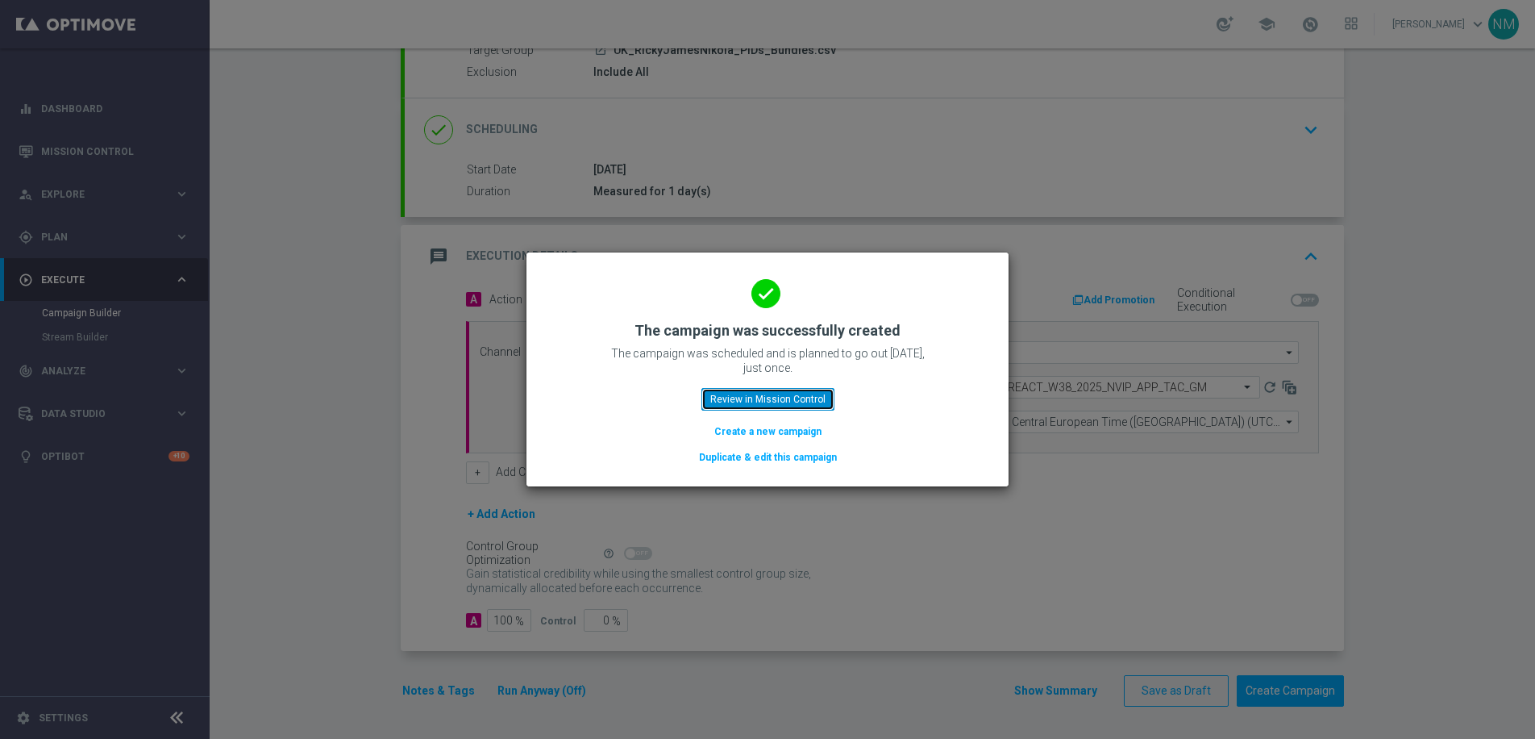
click at [787, 392] on button "Review in Mission Control" at bounding box center [767, 399] width 133 height 23
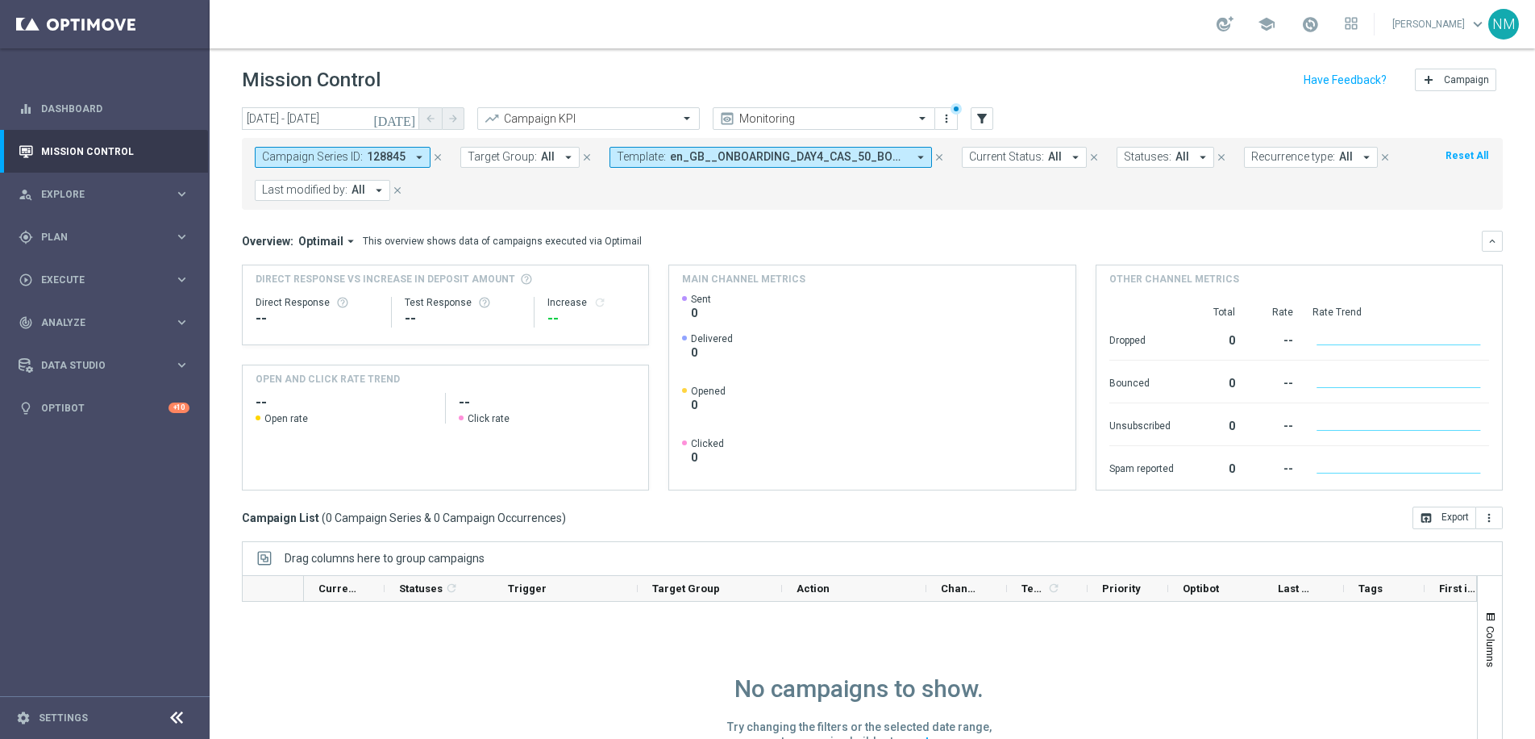
click at [433, 158] on icon "close" at bounding box center [437, 157] width 11 height 11
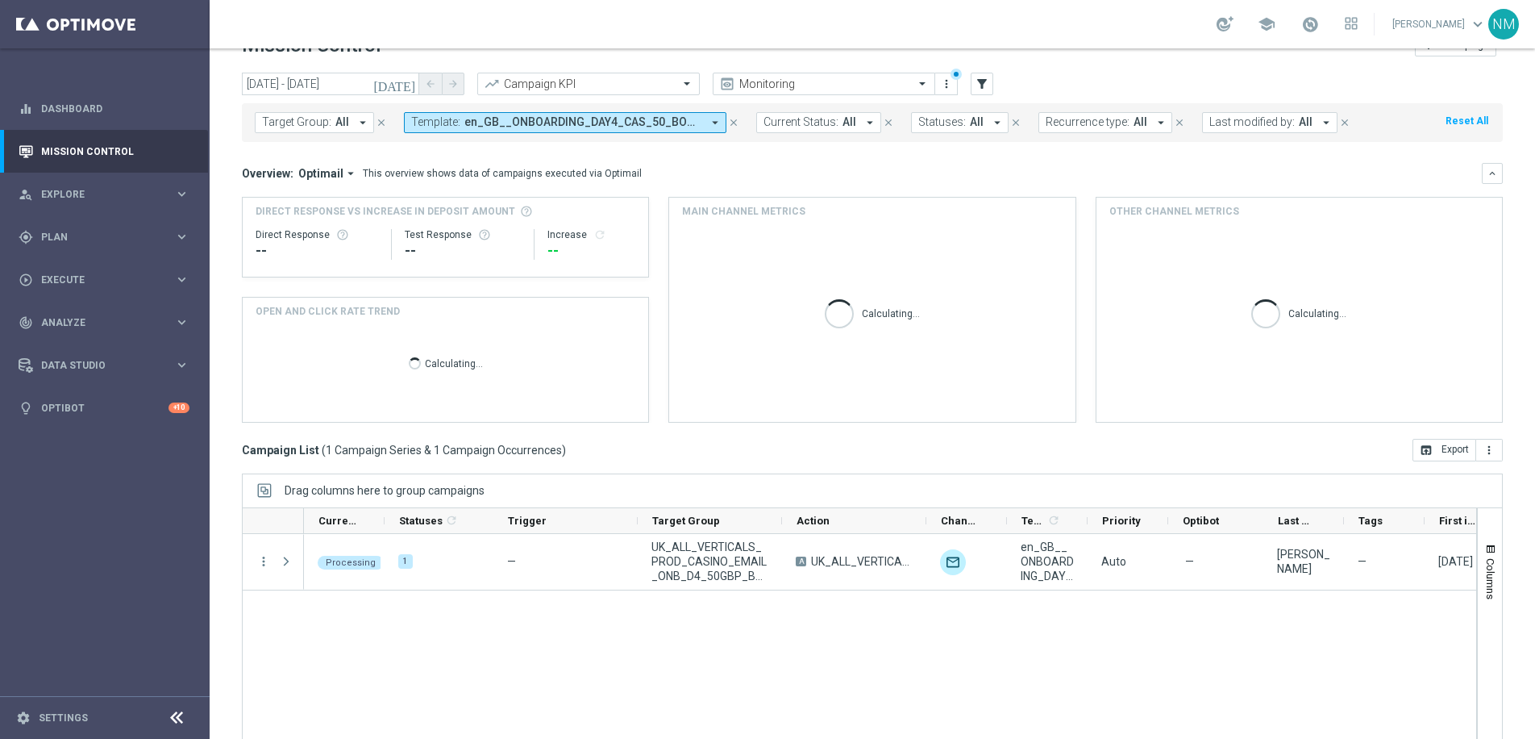
scroll to position [68, 0]
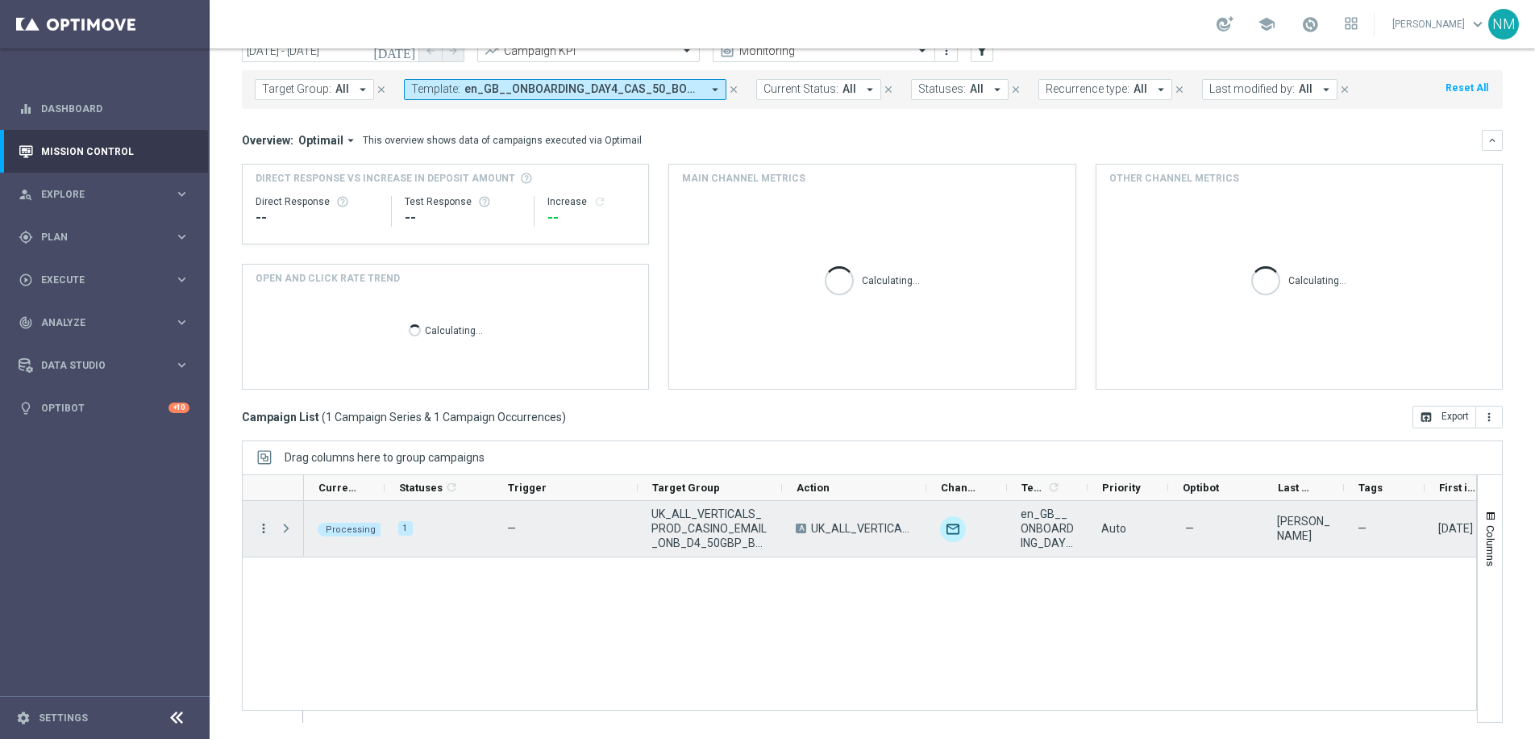
click at [266, 532] on icon "more_vert" at bounding box center [263, 528] width 15 height 15
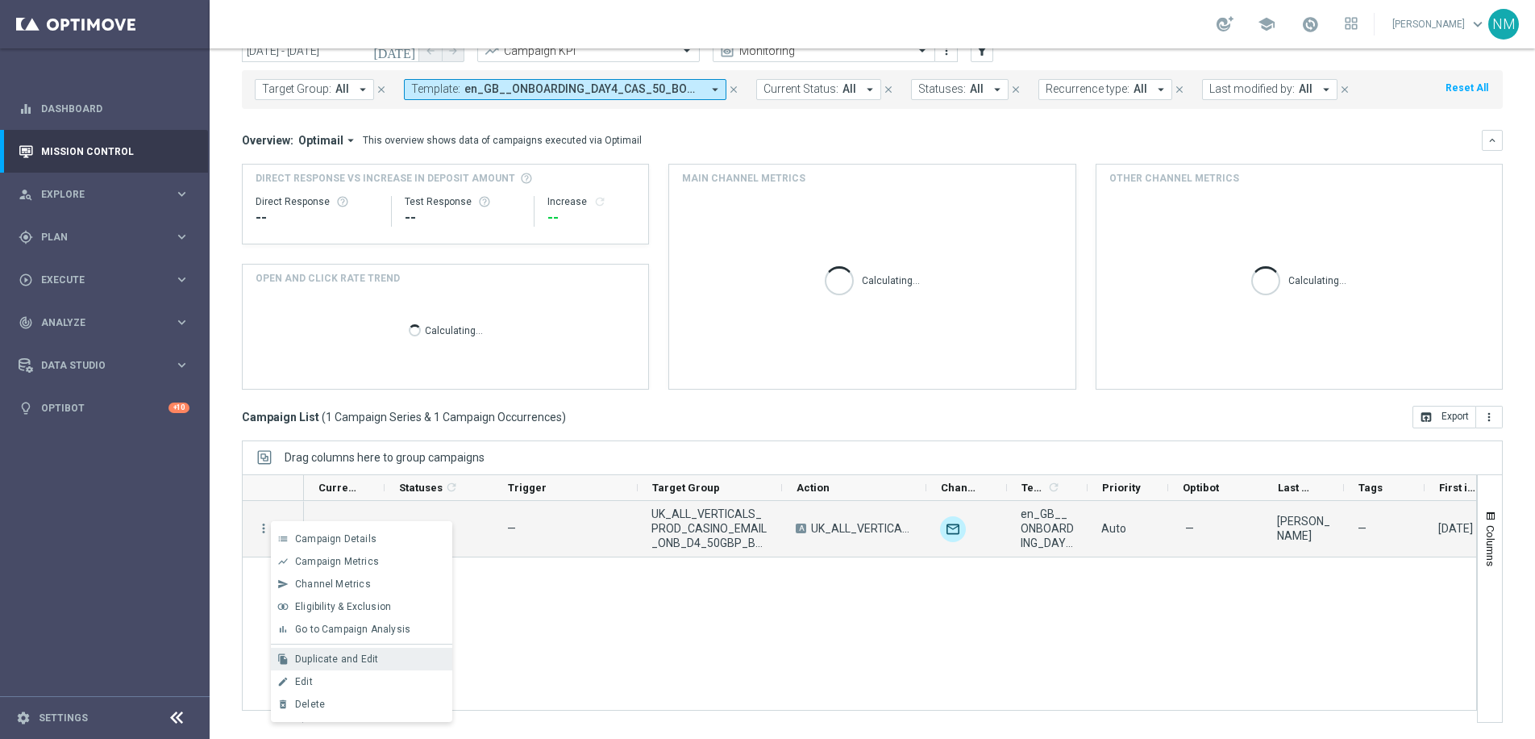
click at [319, 661] on span "Duplicate and Edit" at bounding box center [336, 658] width 83 height 11
